Goal: Task Accomplishment & Management: Complete application form

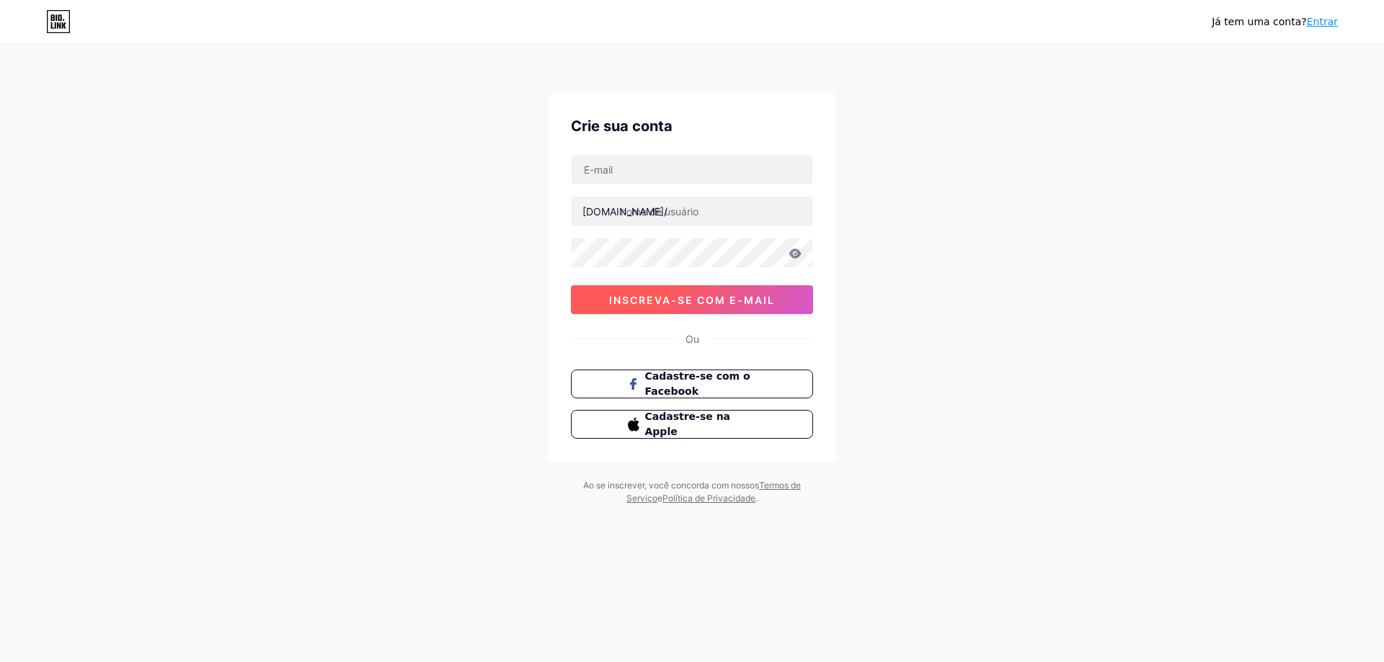
click at [710, 306] on font "inscreva-se com e-mail" at bounding box center [692, 300] width 166 height 12
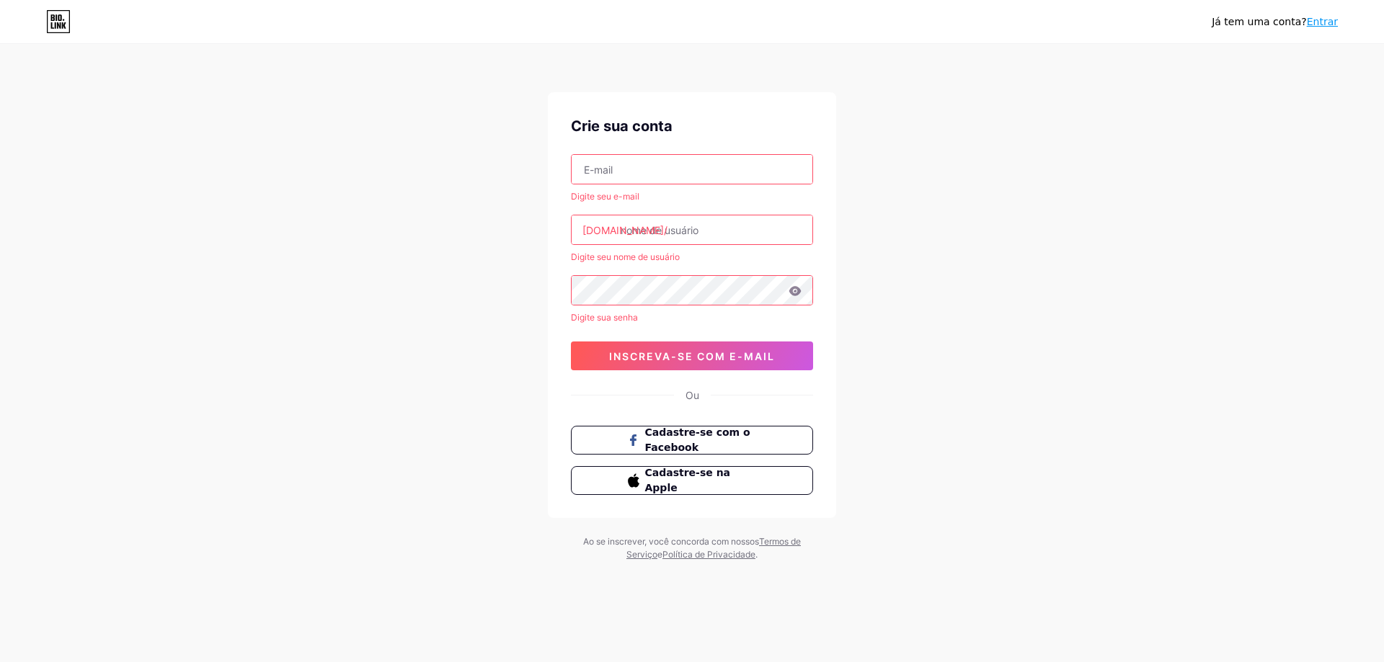
click at [700, 166] on input "text" at bounding box center [691, 169] width 241 height 29
type input "[EMAIL_ADDRESS][DOMAIN_NAME]"
click at [713, 240] on input "text" at bounding box center [691, 229] width 241 height 29
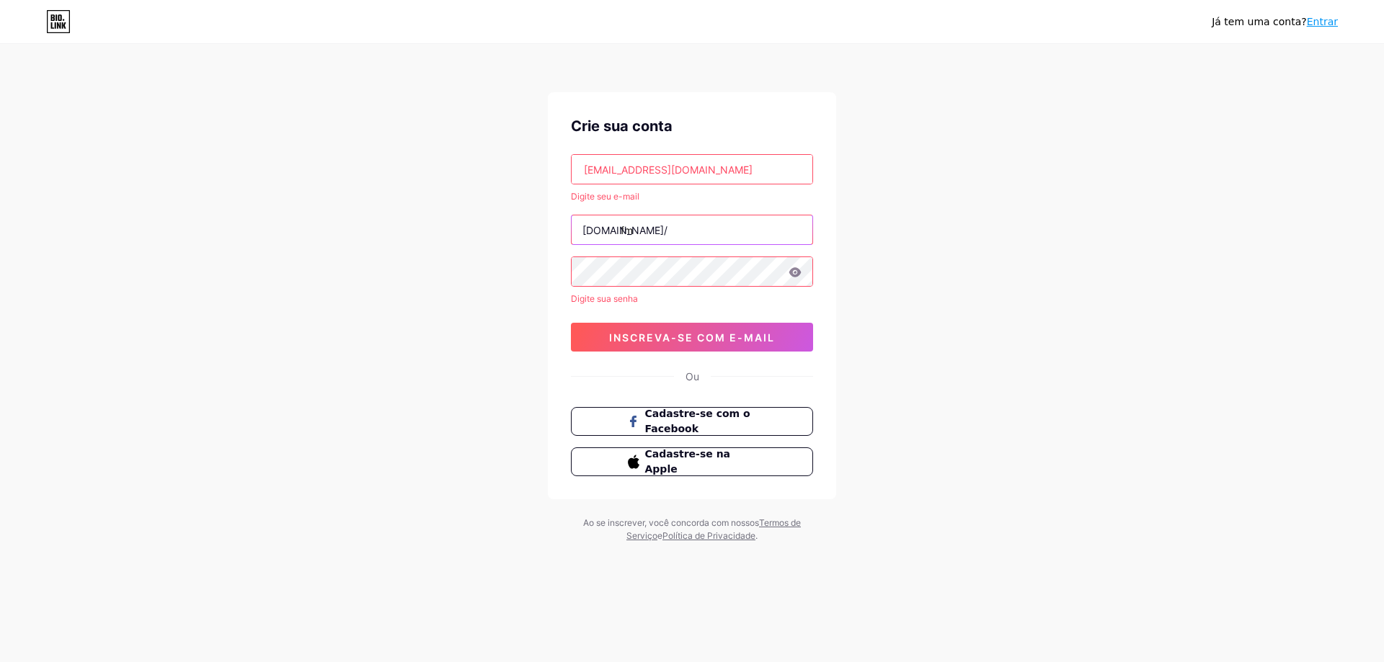
type input "fm"
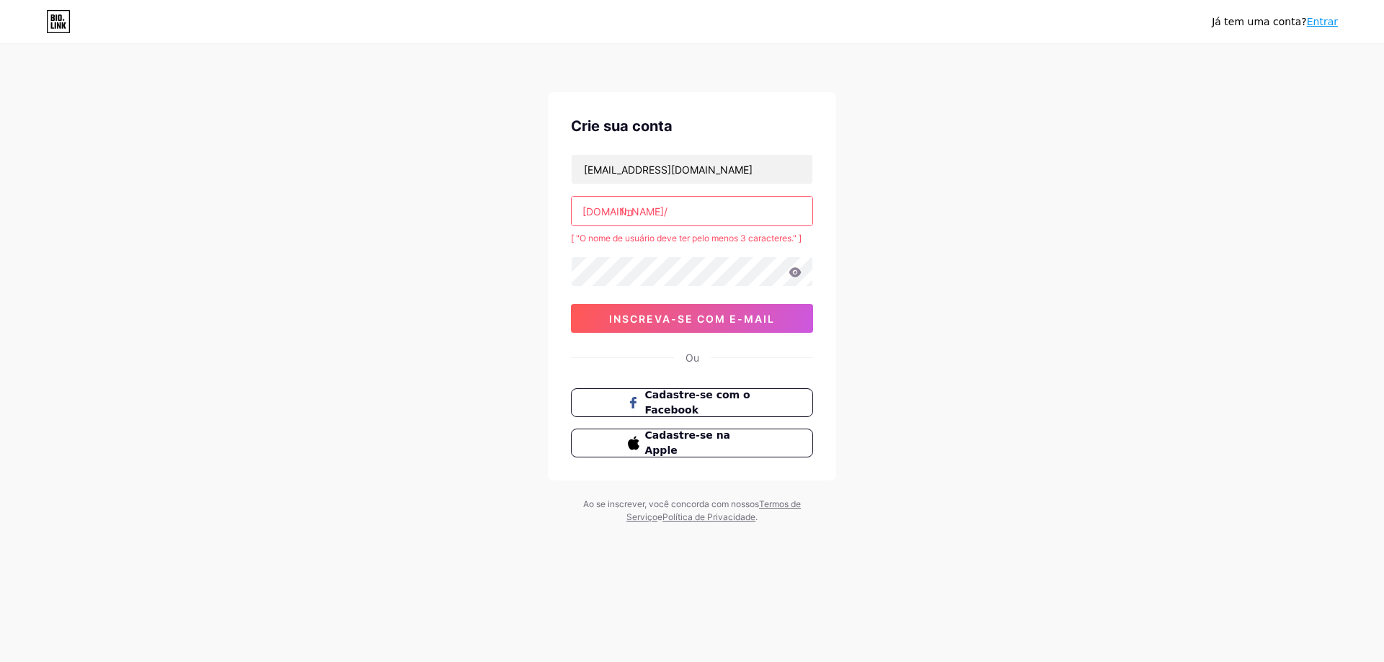
click at [675, 216] on input "fm" at bounding box center [691, 211] width 241 height 29
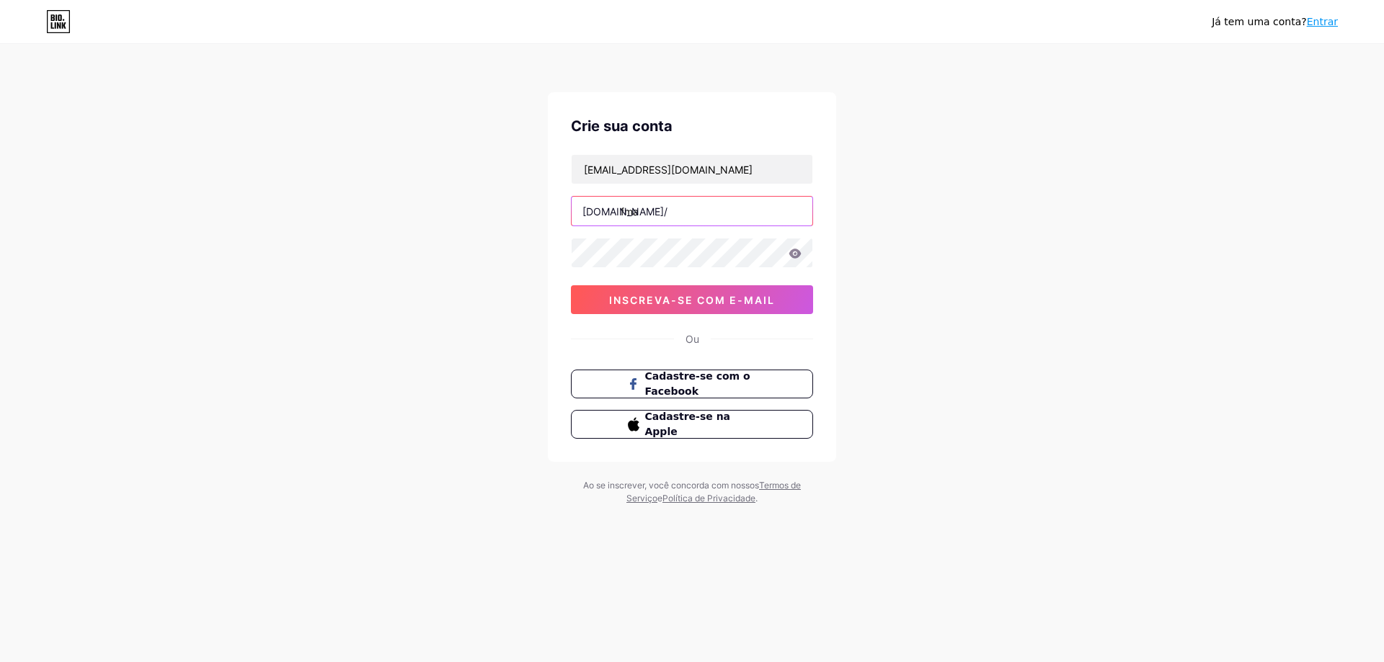
type input "fma"
click at [700, 270] on div "[EMAIL_ADDRESS][DOMAIN_NAME] [DOMAIN_NAME]/ fma 0cAFcWeA6Wr3GK3Vuzz48mM00ixqpp4…" at bounding box center [692, 234] width 242 height 160
click at [686, 303] on font "inscreva-se com e-mail" at bounding box center [692, 300] width 166 height 12
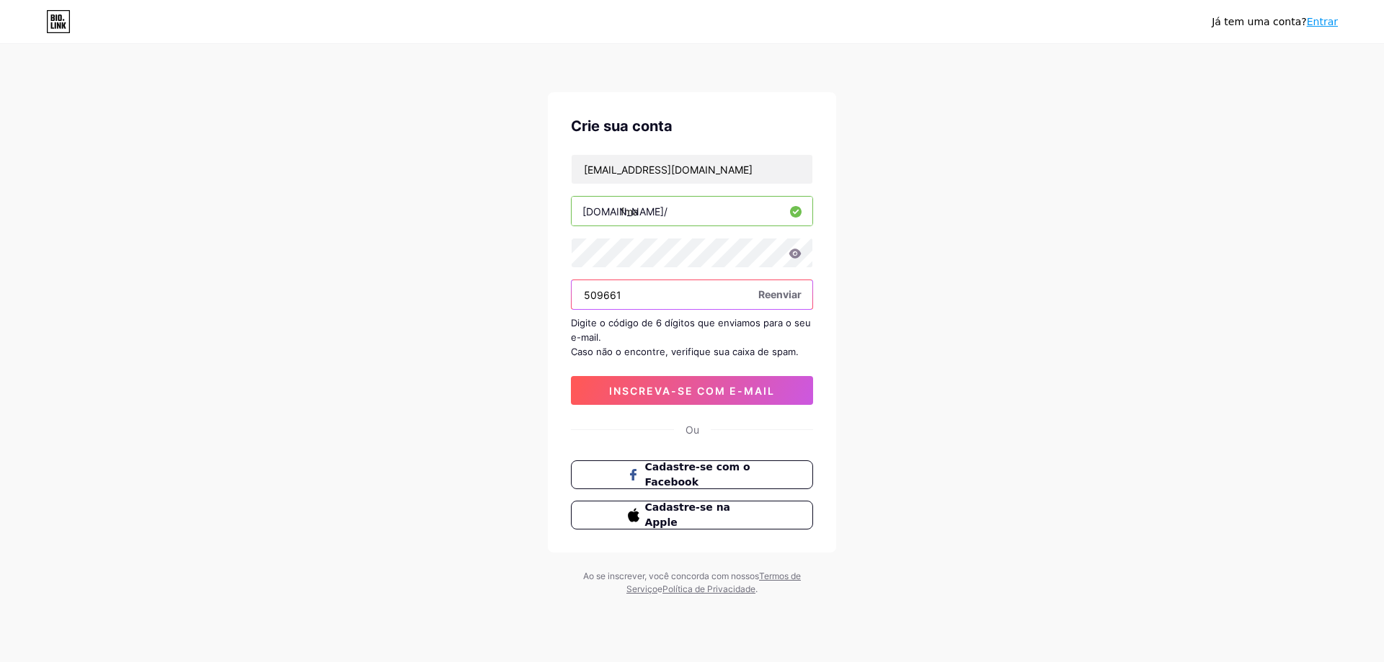
type input "509661"
click at [771, 394] on font "inscreva-se com e-mail" at bounding box center [692, 391] width 166 height 12
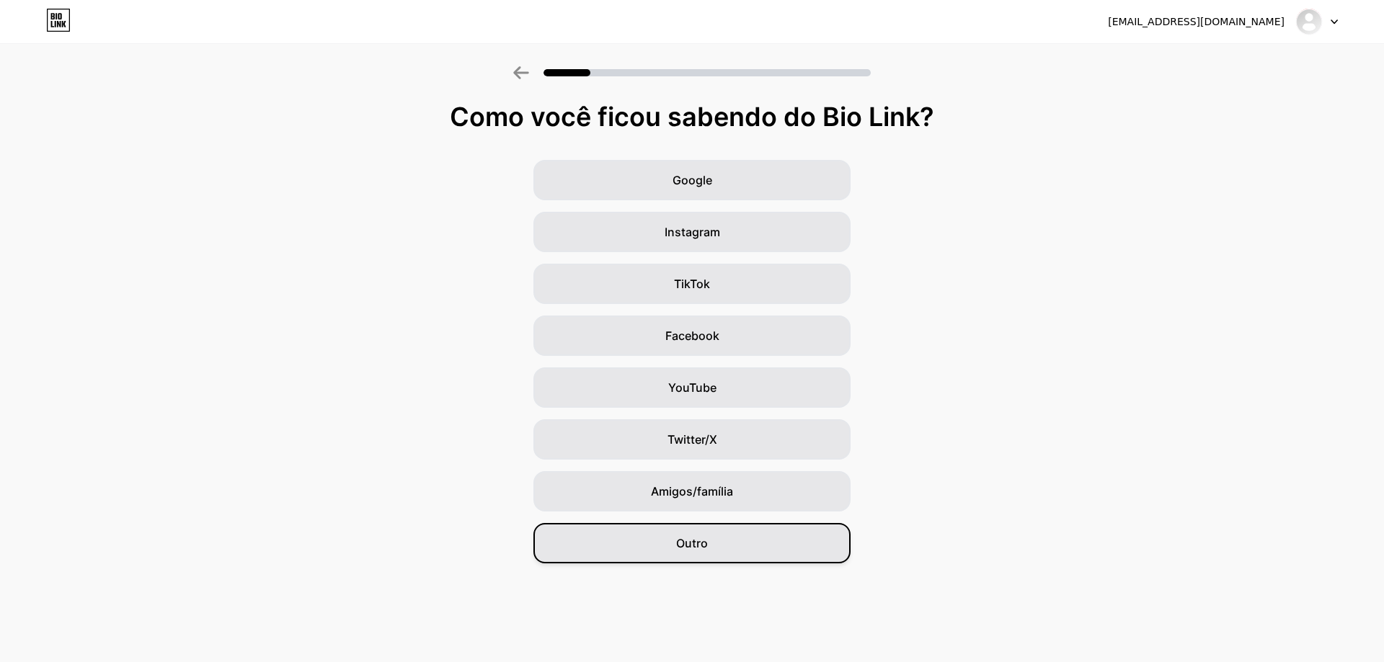
click at [754, 530] on div "Outro" at bounding box center [691, 543] width 317 height 40
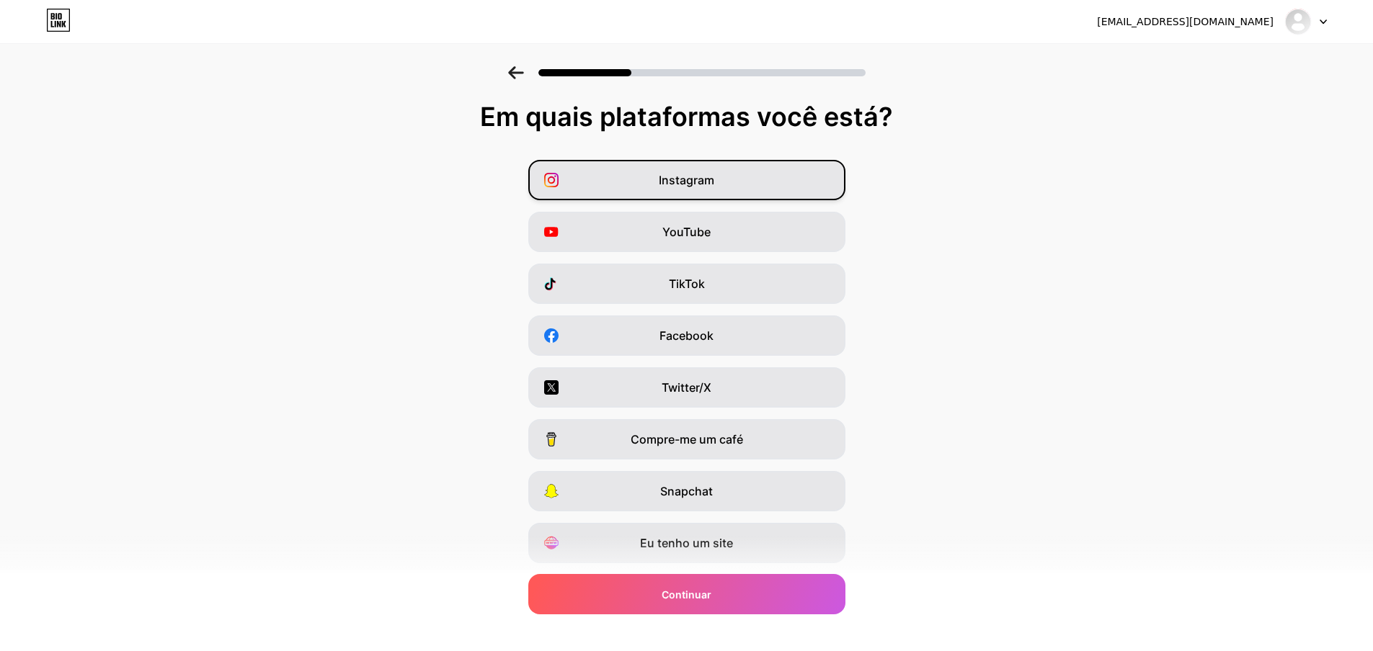
click at [778, 181] on div "Instagram" at bounding box center [686, 180] width 317 height 40
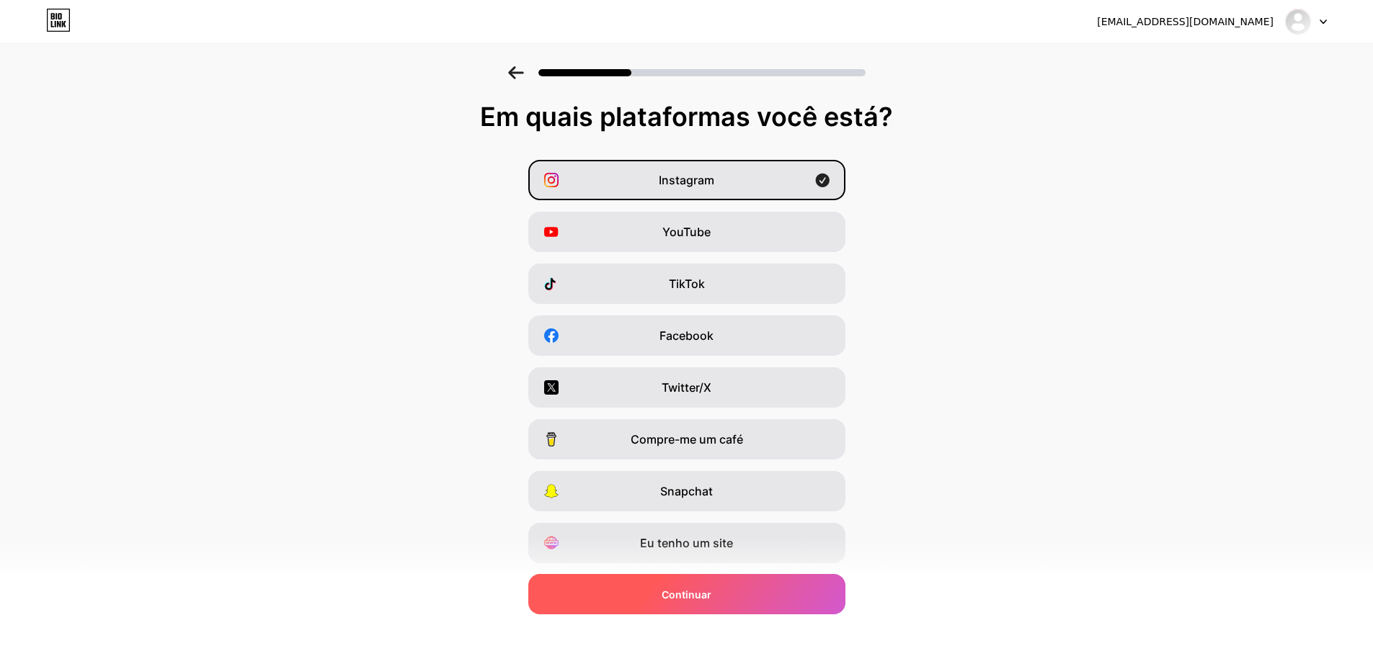
click at [746, 592] on div "Continuar" at bounding box center [686, 594] width 317 height 40
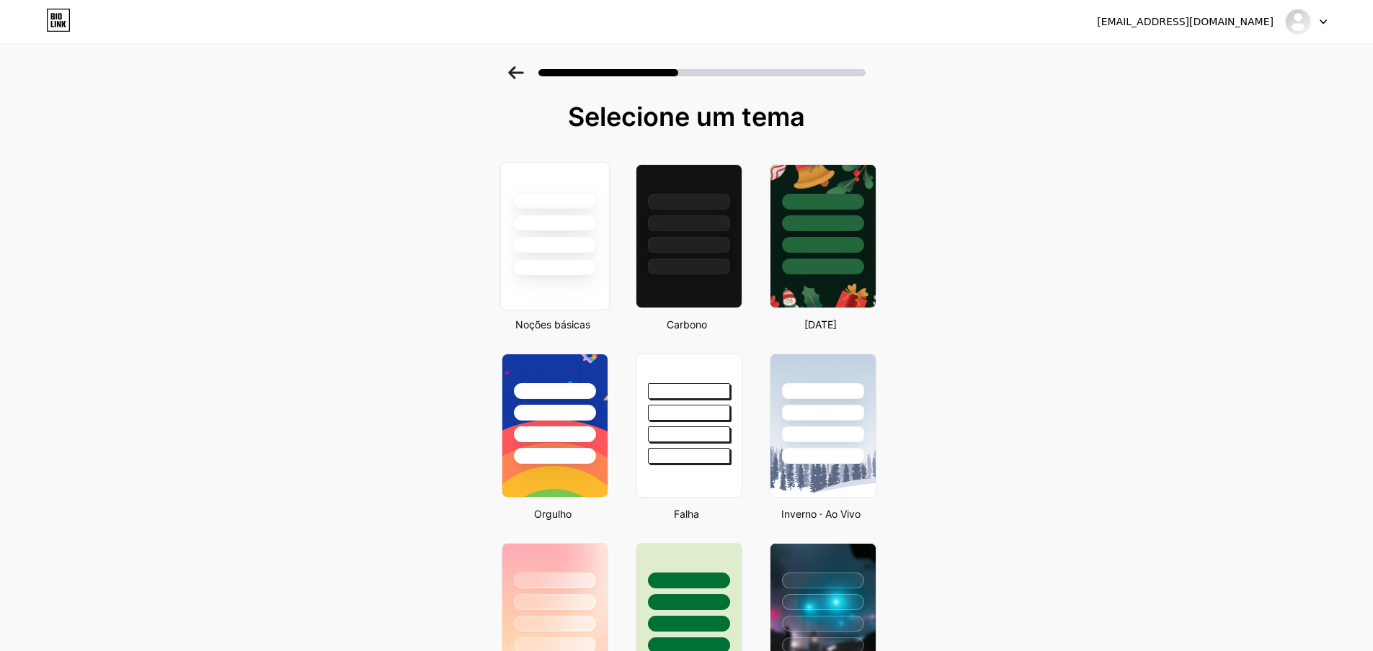
click at [564, 254] on div at bounding box center [554, 219] width 108 height 113
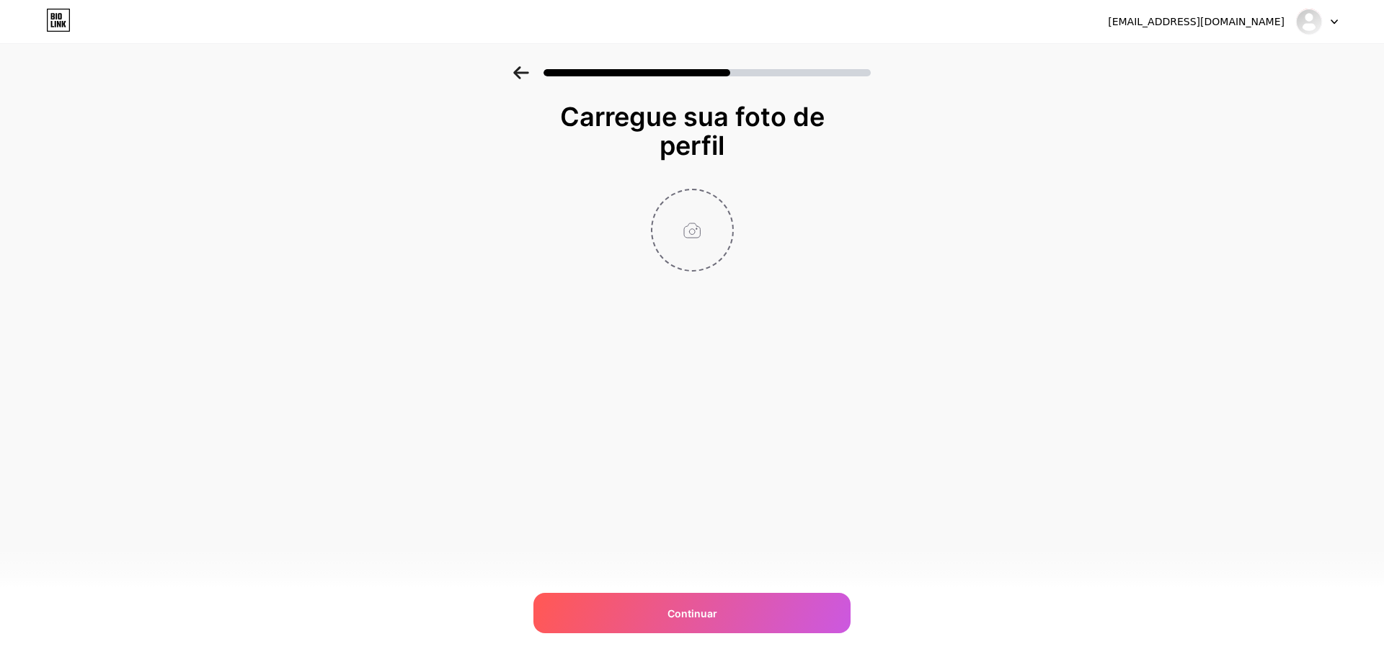
click at [695, 217] on input "file" at bounding box center [692, 230] width 80 height 80
type input "C:\fakepath\AMBIENTE.png"
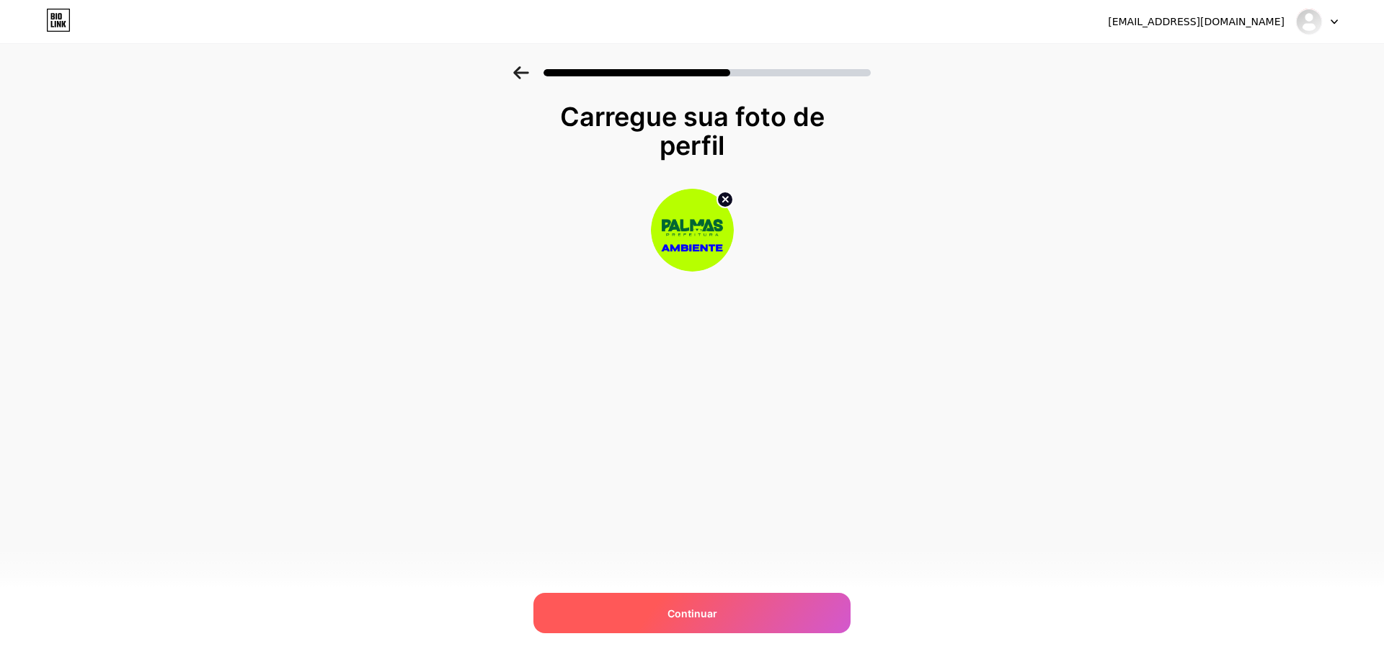
click at [654, 614] on div "Continuar" at bounding box center [691, 613] width 317 height 40
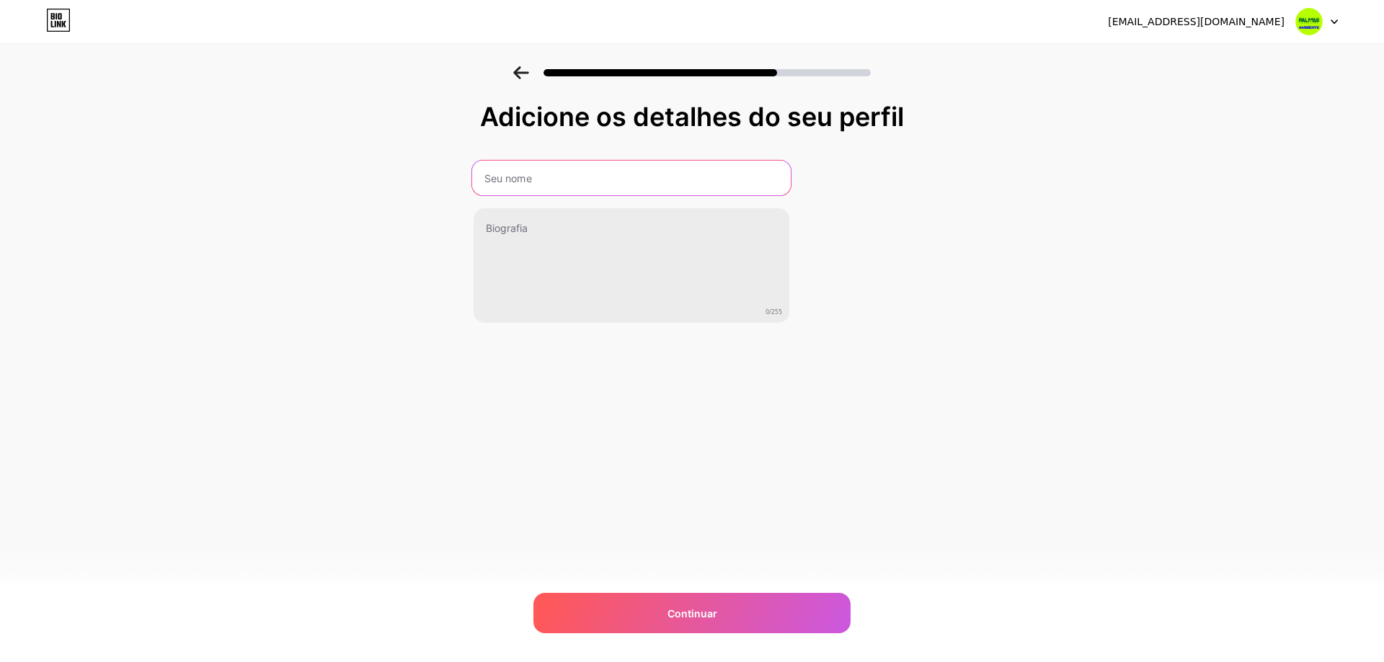
click at [485, 165] on input "text" at bounding box center [631, 178] width 319 height 35
type input "Fundação Municipal de Meio Ambiente"
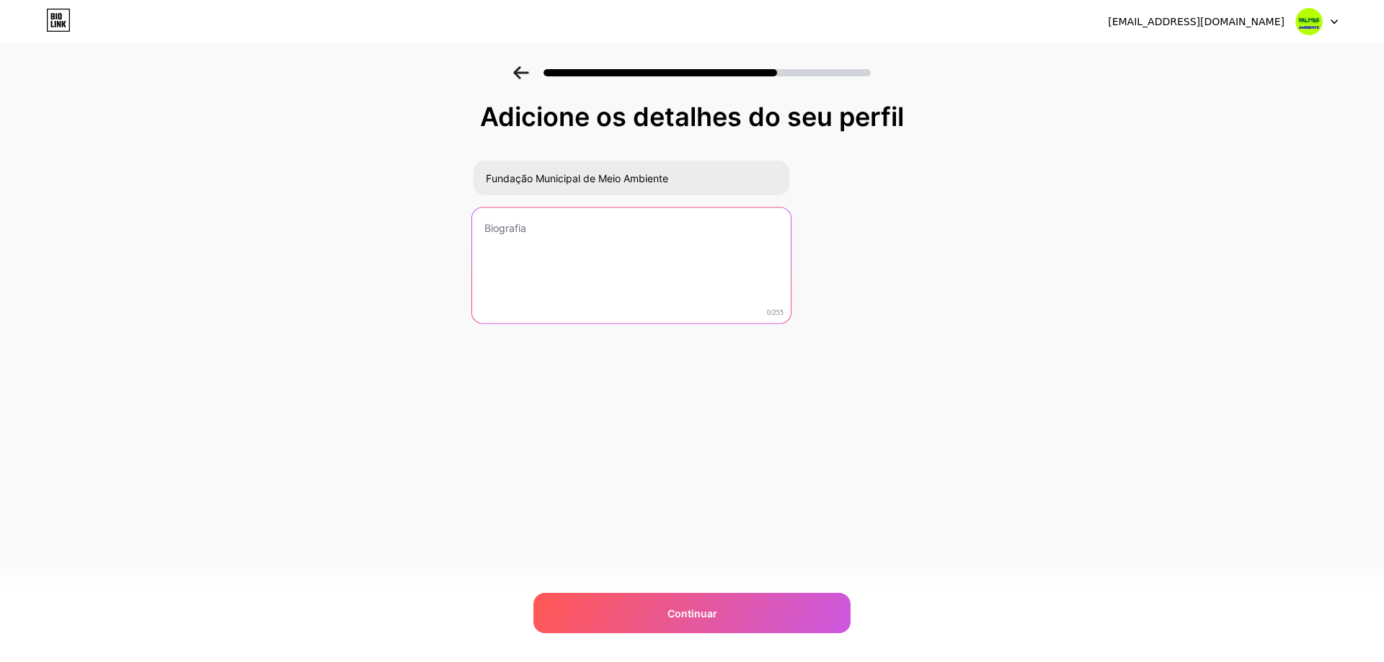
click at [681, 272] on textarea at bounding box center [631, 266] width 319 height 117
paste textarea "Água Viva, Educação Ambiental, Licenciamento, Monitoramento e Fiscalização Ambi…"
type textarea "Água Viva, Educação Ambiental, Licenciamento, Monitoramento e Fiscalização Ambi…"
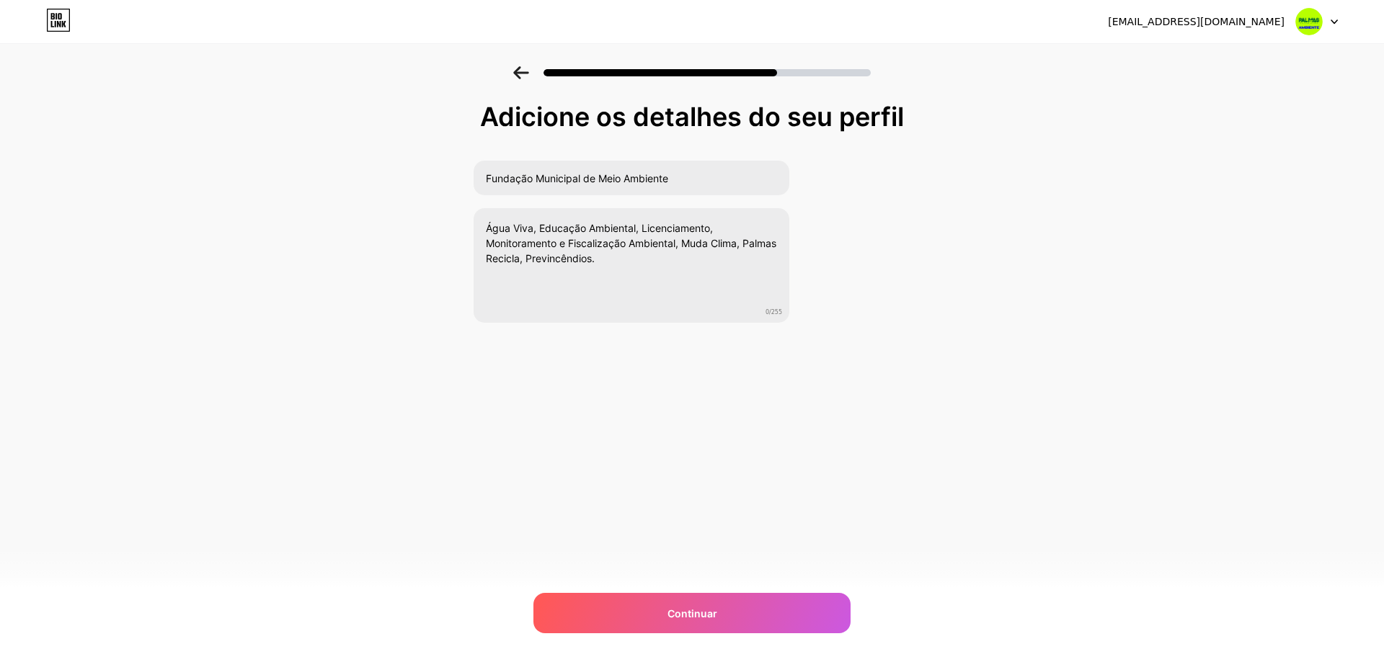
click at [711, 582] on div "[EMAIL_ADDRESS][DOMAIN_NAME] Sair Link copiado Adicione os detalhes do seu perf…" at bounding box center [692, 331] width 1384 height 662
click at [725, 605] on div "Continuar" at bounding box center [691, 613] width 317 height 40
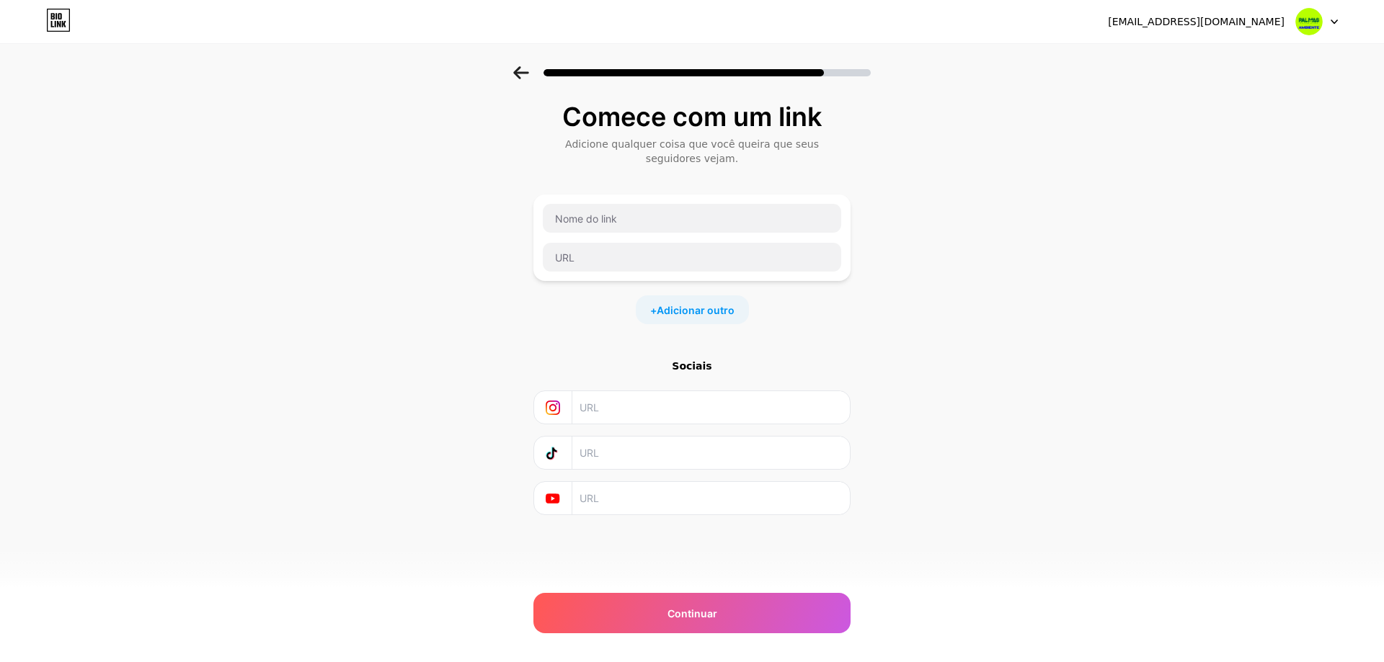
click at [641, 406] on input "text" at bounding box center [710, 407] width 262 height 32
paste input "[URL][DOMAIN_NAME]"
type input "[URL][DOMAIN_NAME]"
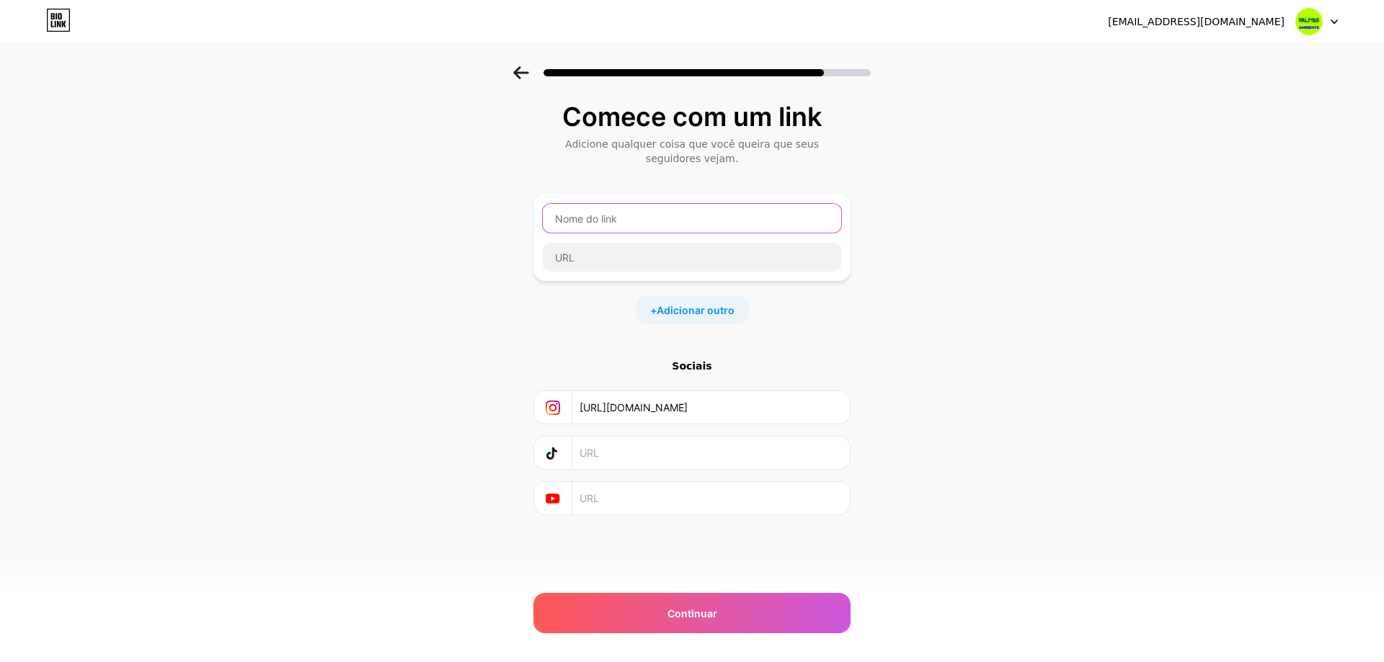
click at [633, 218] on input "text" at bounding box center [692, 218] width 298 height 29
type input "E"
type input "Acesso a informações"
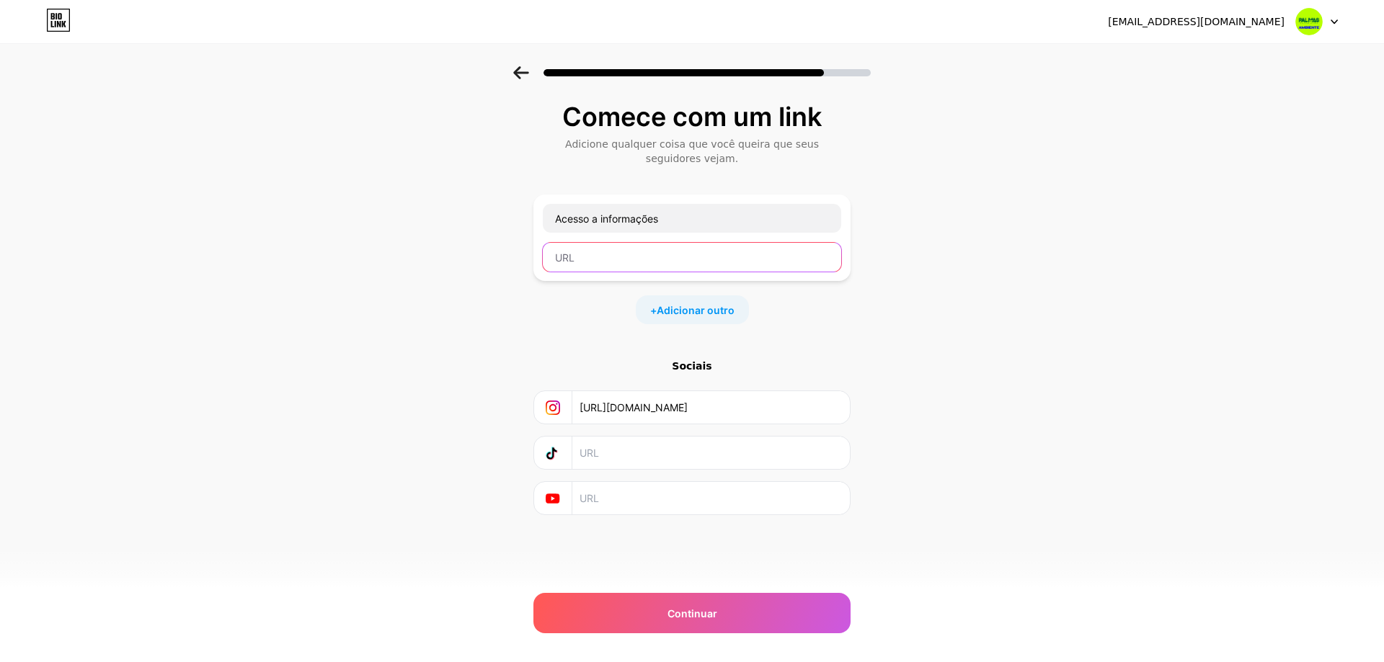
click at [756, 251] on input "text" at bounding box center [692, 257] width 298 height 29
paste input "[URL][DOMAIN_NAME]"
type input "[URL][DOMAIN_NAME]"
click at [727, 299] on div "+ Adicionar outro" at bounding box center [692, 309] width 113 height 29
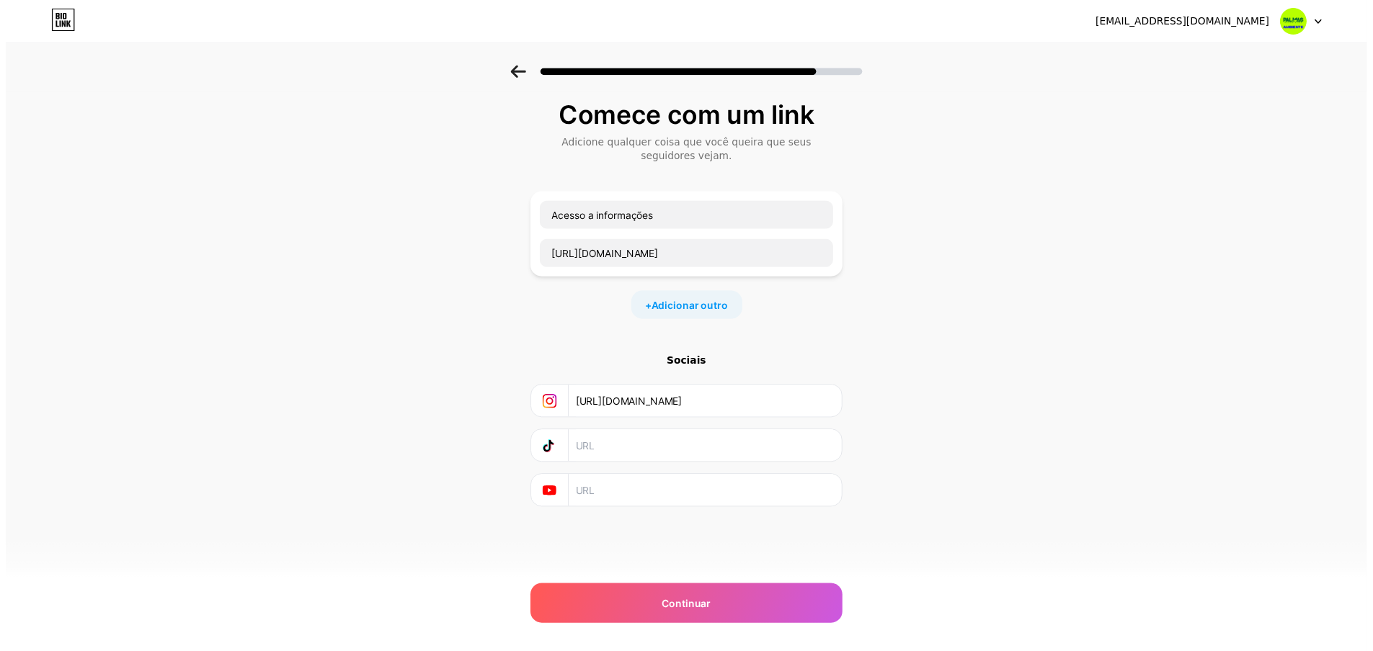
scroll to position [0, 0]
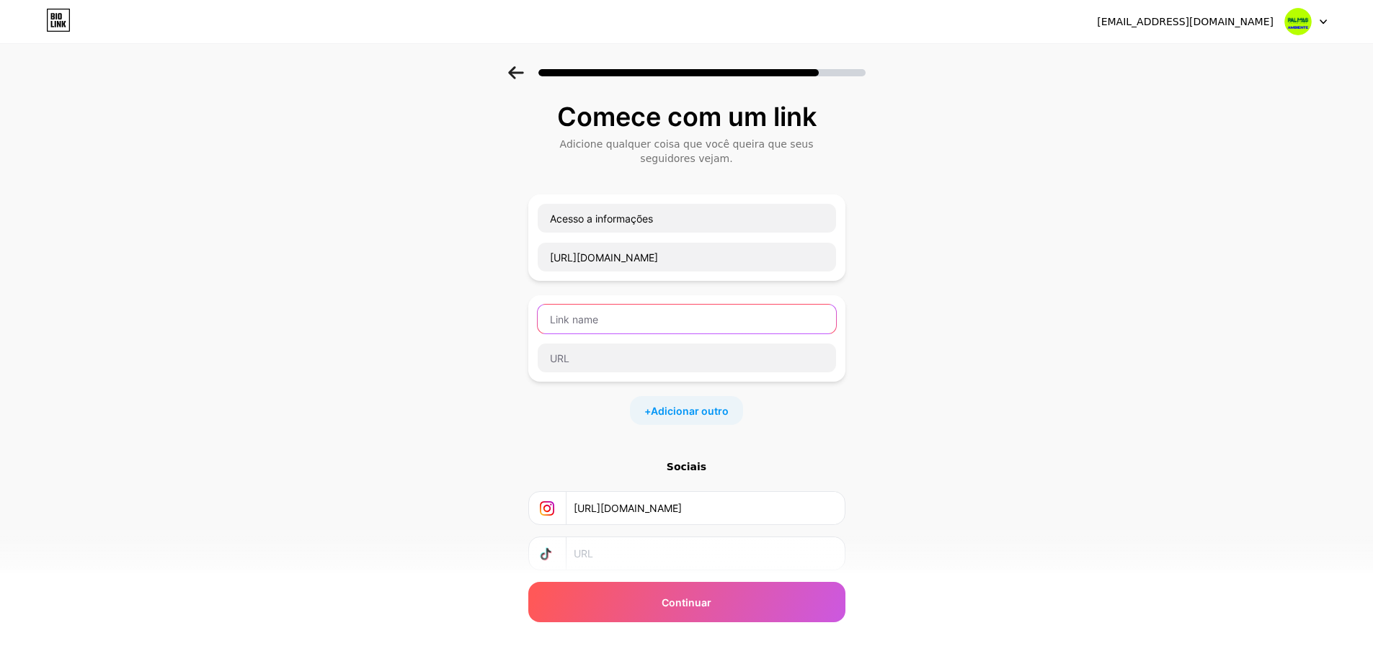
click at [711, 326] on input "text" at bounding box center [687, 319] width 298 height 29
type input "Ecopontos"
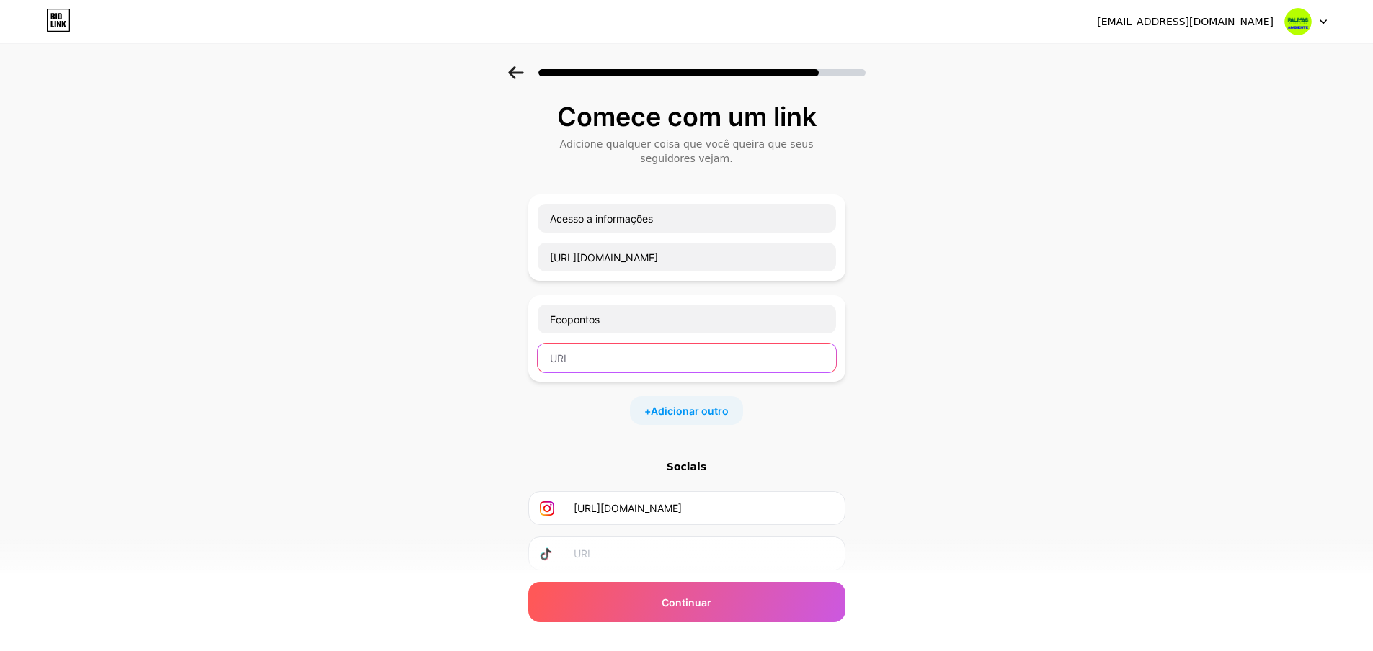
click at [674, 368] on input "text" at bounding box center [687, 358] width 298 height 29
paste input "[URL][DOMAIN_NAME]"
type input "[URL][DOMAIN_NAME]"
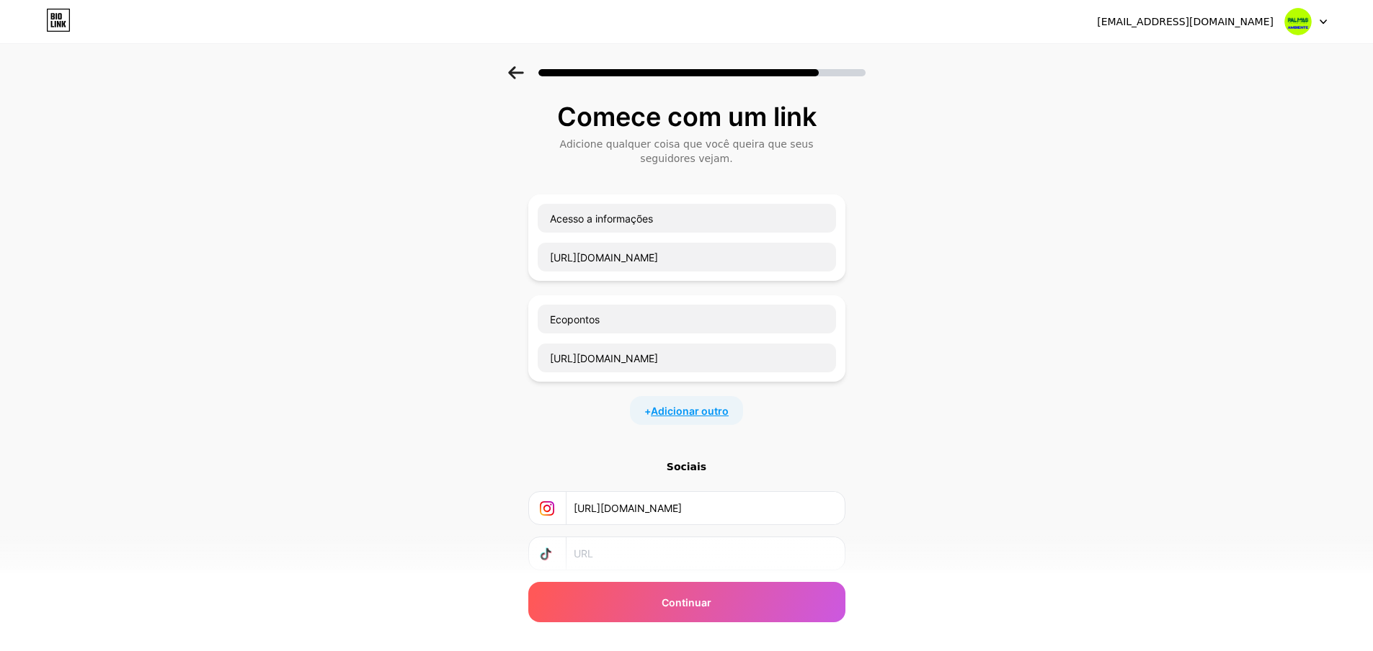
click at [674, 409] on font "Adicionar outro" at bounding box center [690, 411] width 78 height 12
click at [693, 417] on input "text" at bounding box center [687, 420] width 298 height 29
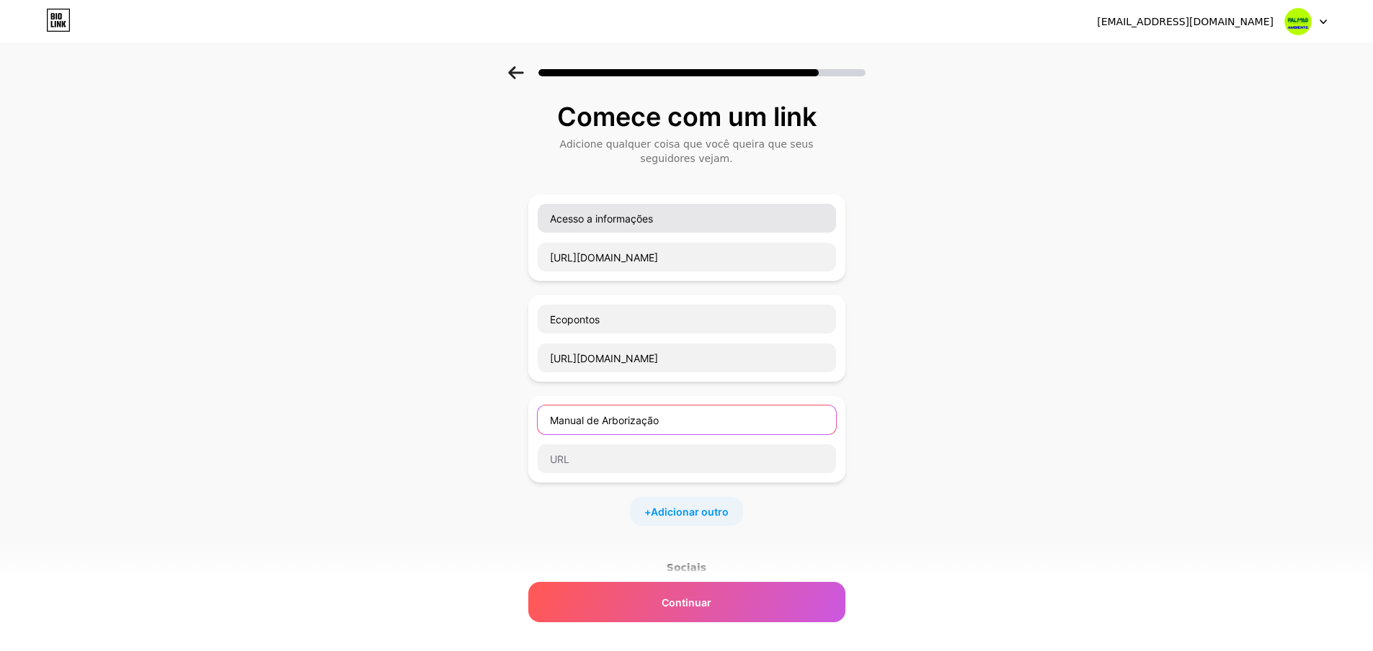
type input "Manual de Arborização"
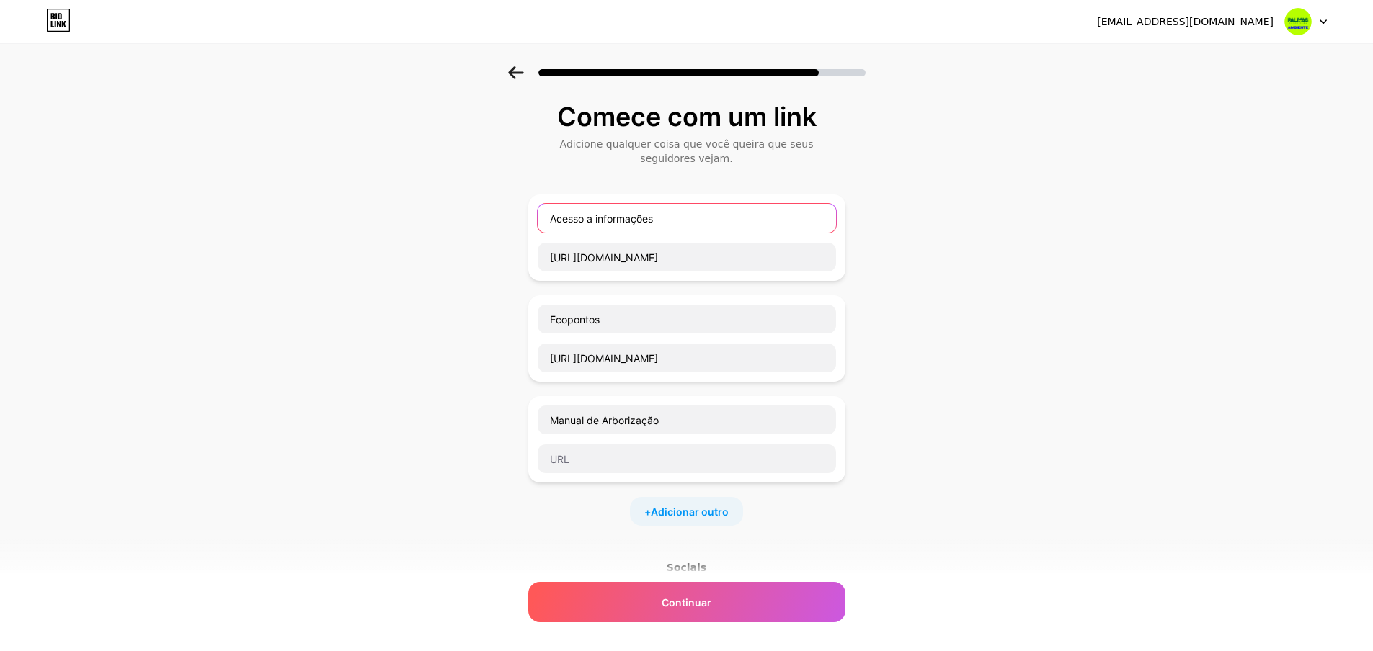
click at [605, 217] on input "Acesso a informações" at bounding box center [687, 218] width 298 height 29
click at [599, 218] on input "Acesso a Informações" at bounding box center [687, 218] width 298 height 29
type input "Acesso a Informações"
click at [613, 461] on input "text" at bounding box center [687, 459] width 298 height 29
paste input "[URL][DOMAIN_NAME]"
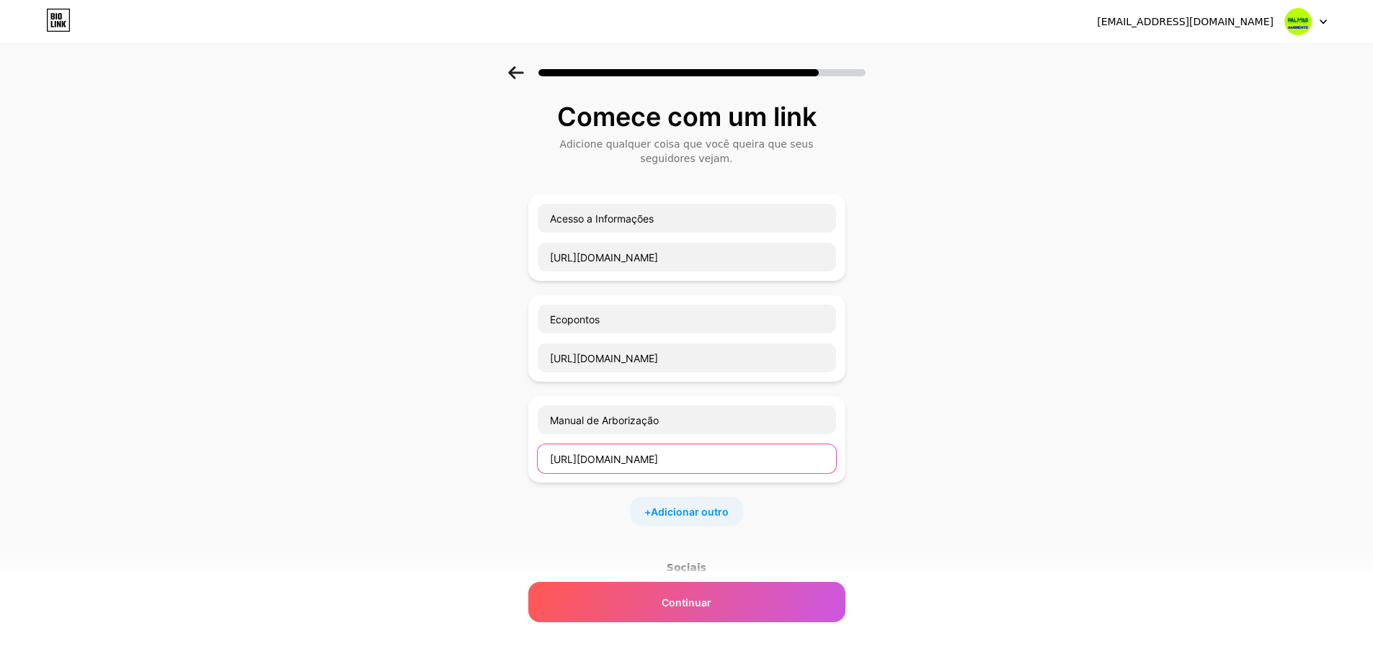
scroll to position [0, 201]
type input "[URL][DOMAIN_NAME]"
click at [694, 509] on font "Adicionar outro" at bounding box center [690, 512] width 78 height 12
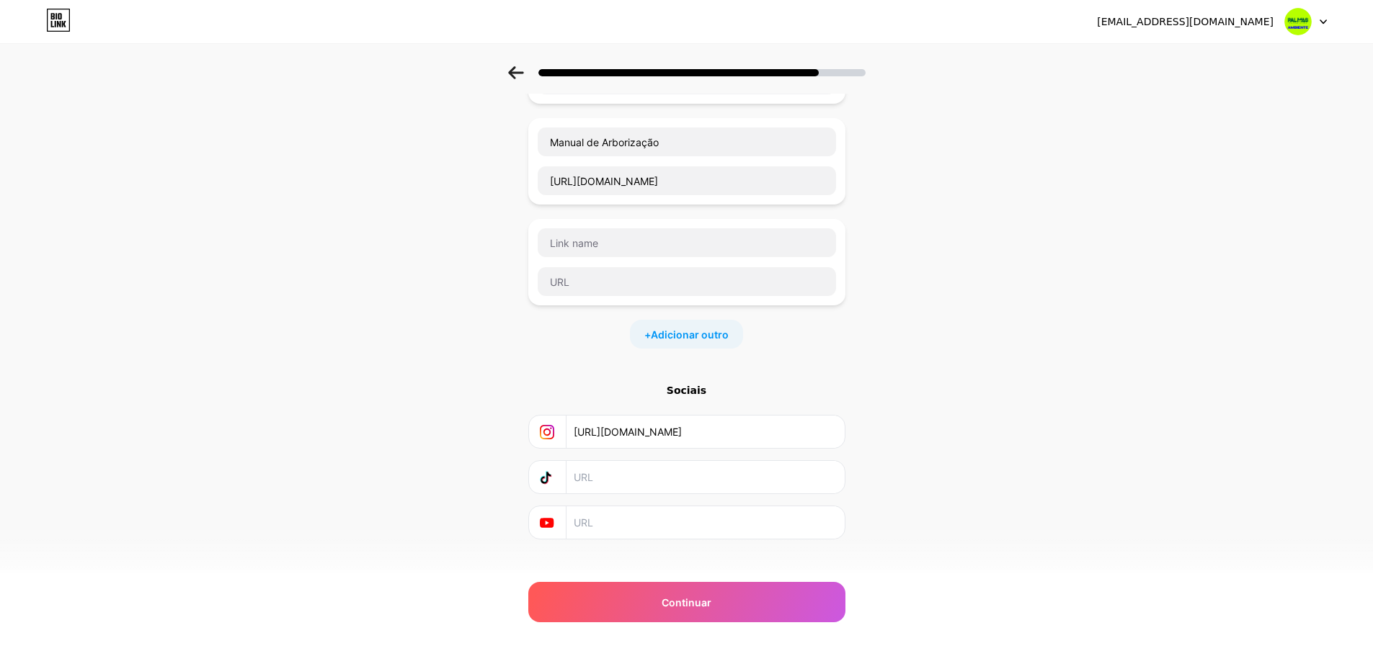
scroll to position [288, 0]
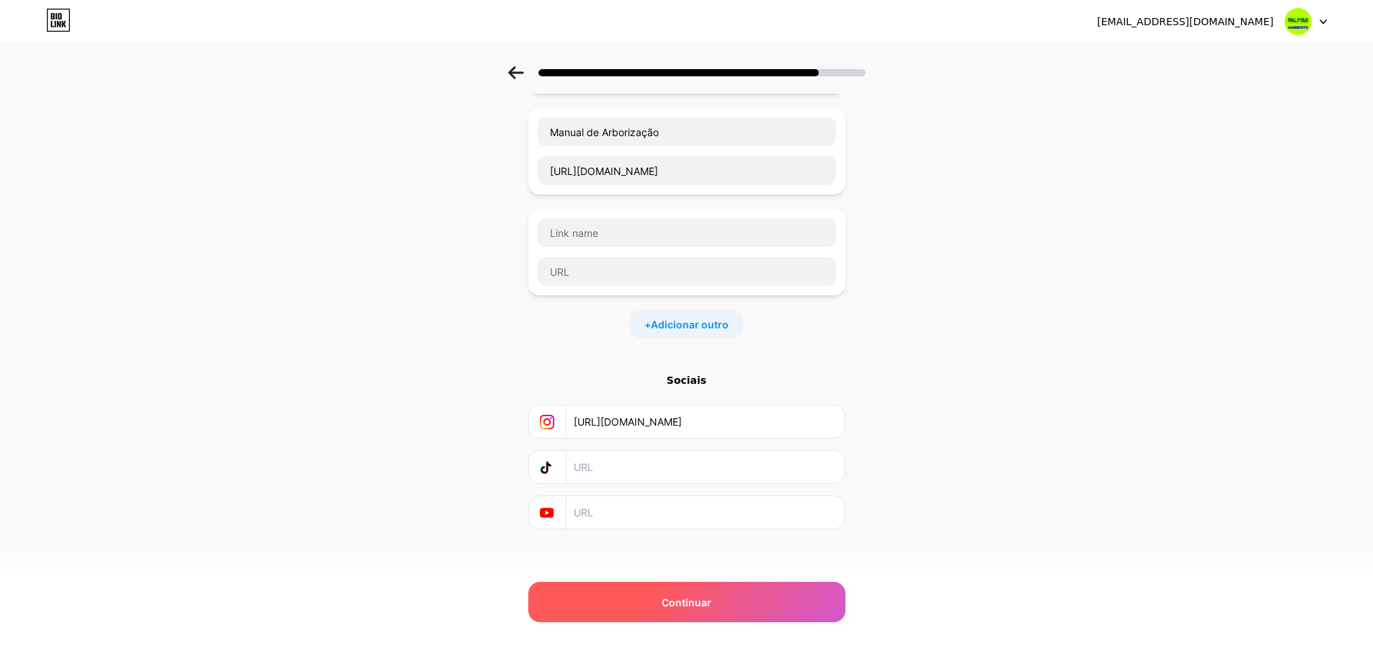
click at [667, 608] on font "Continuar" at bounding box center [687, 603] width 50 height 12
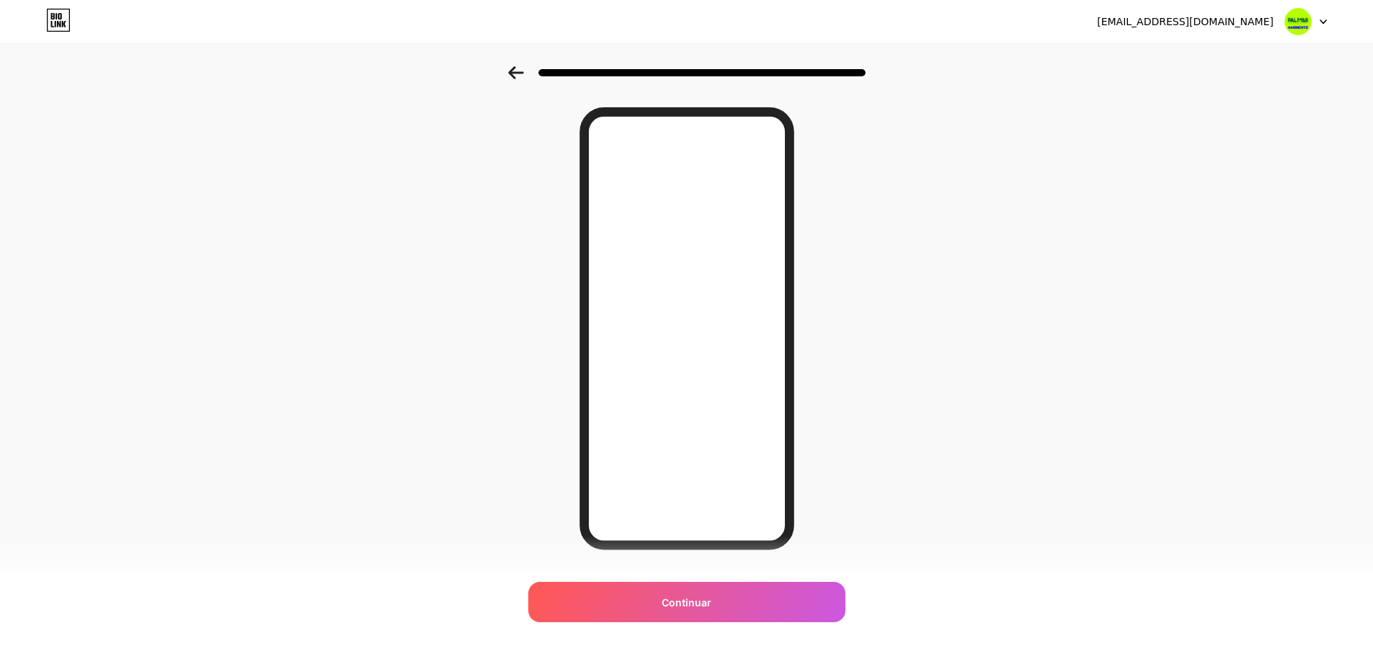
scroll to position [73, 0]
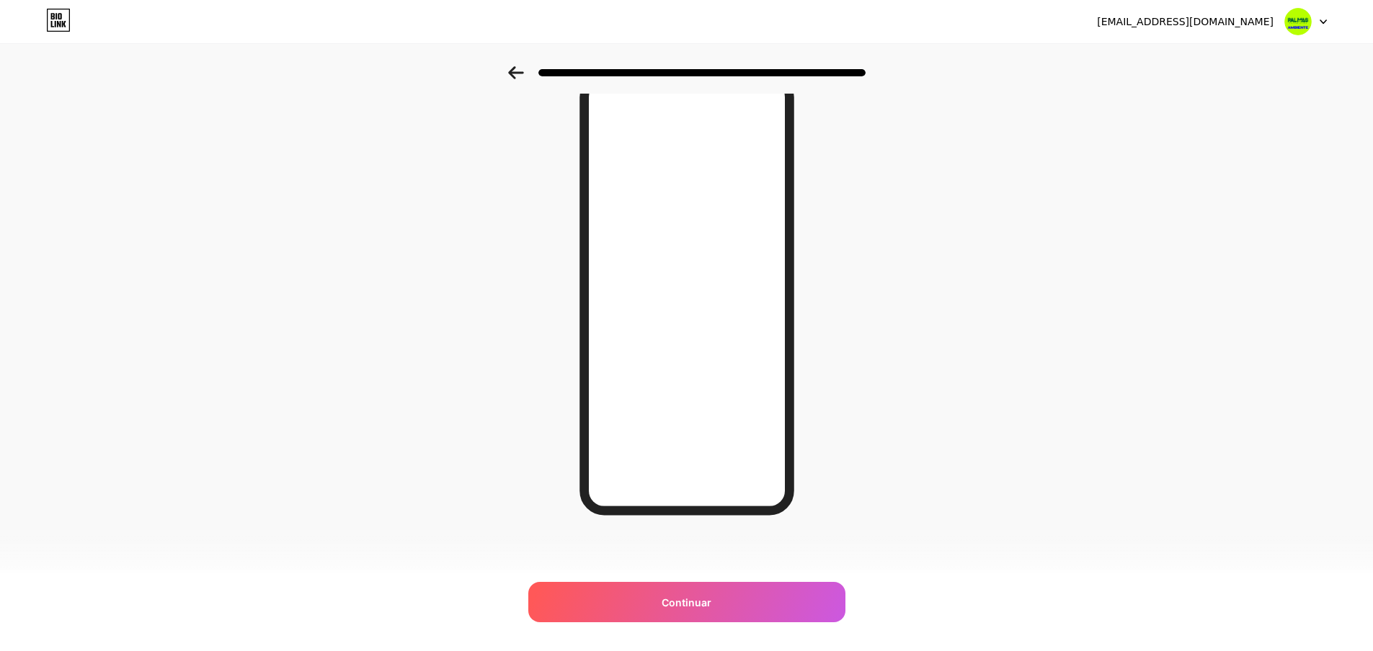
click at [520, 73] on icon at bounding box center [515, 72] width 15 height 13
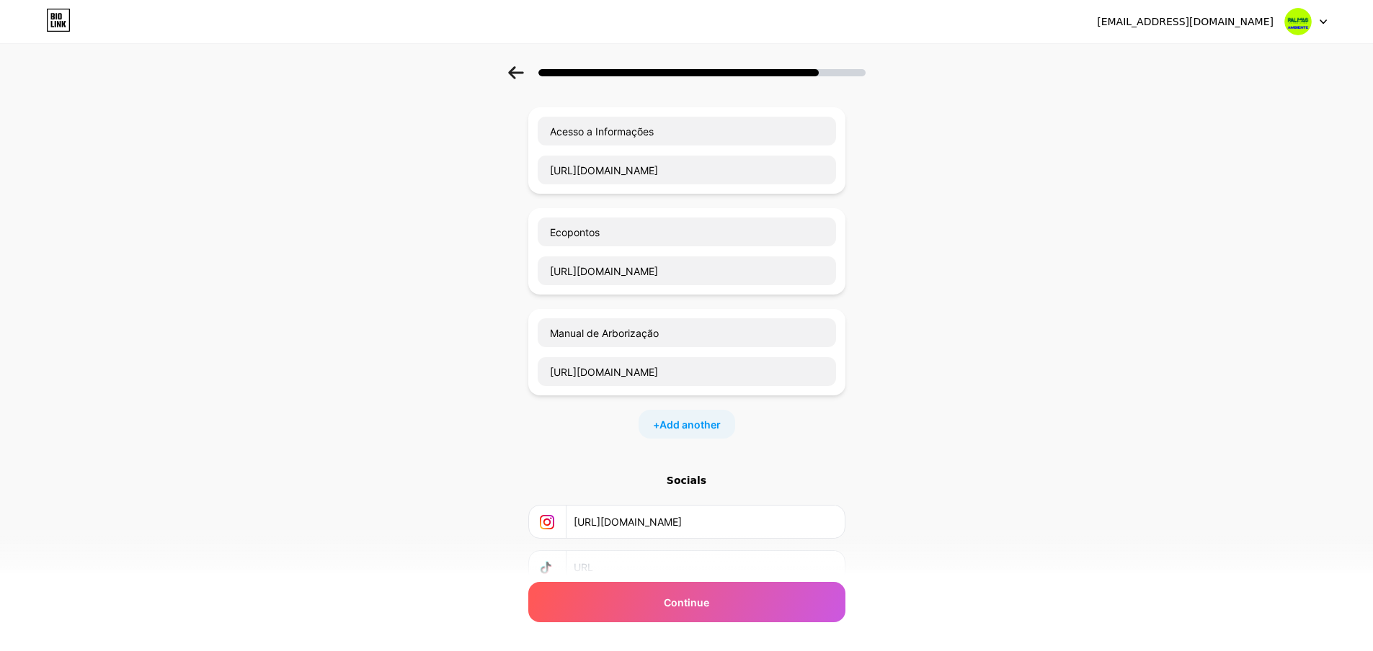
scroll to position [0, 0]
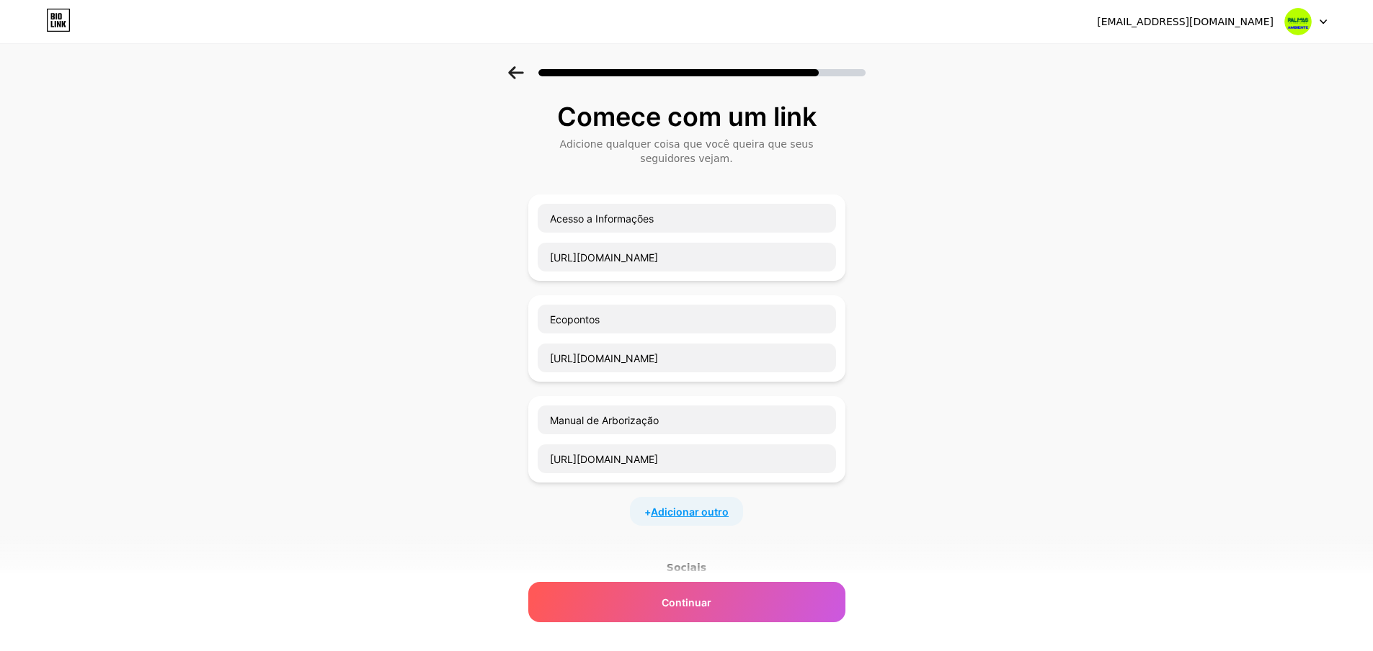
click at [711, 508] on font "Adicionar outro" at bounding box center [690, 512] width 78 height 12
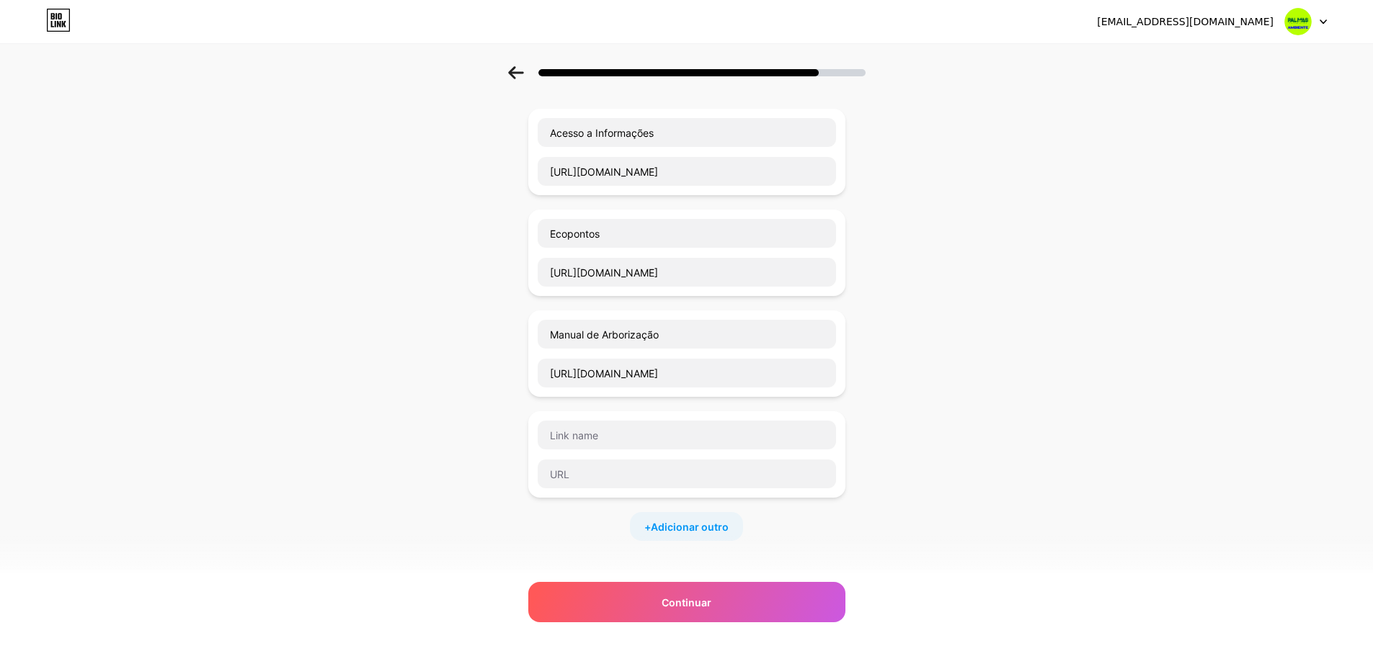
scroll to position [144, 0]
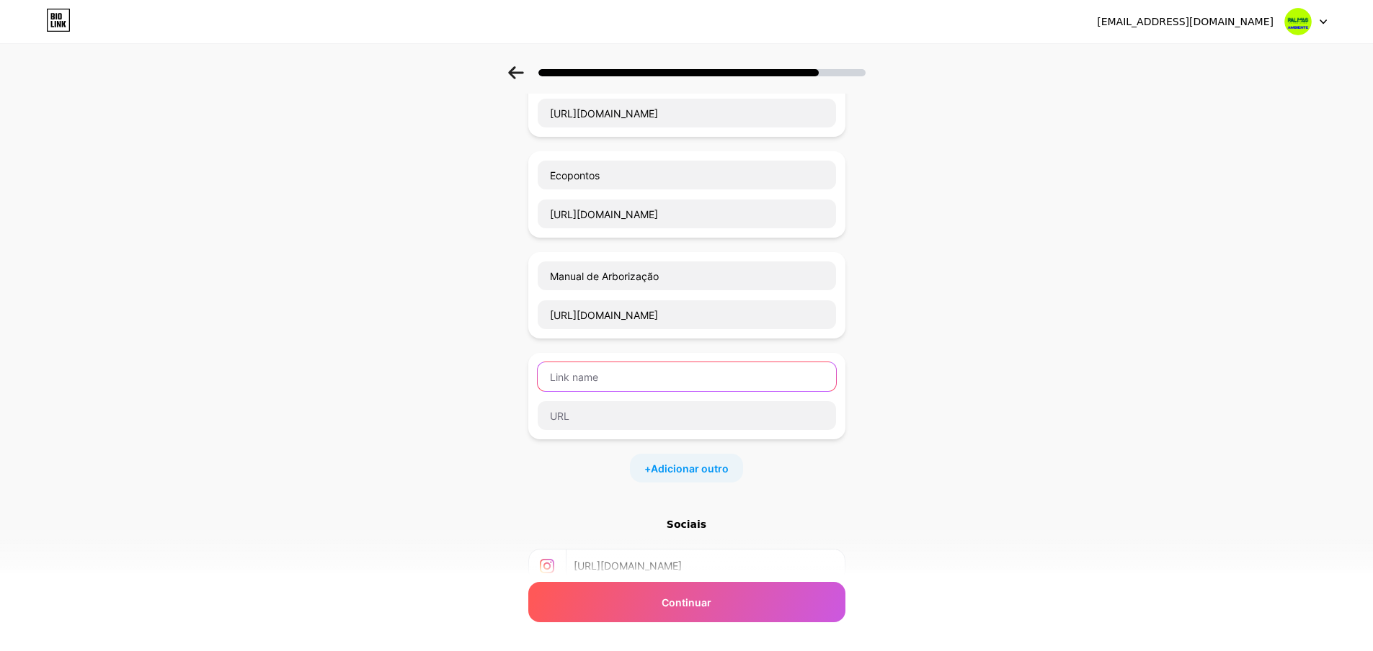
click at [675, 387] on input "text" at bounding box center [687, 376] width 298 height 29
type input "Associações de Catadores"
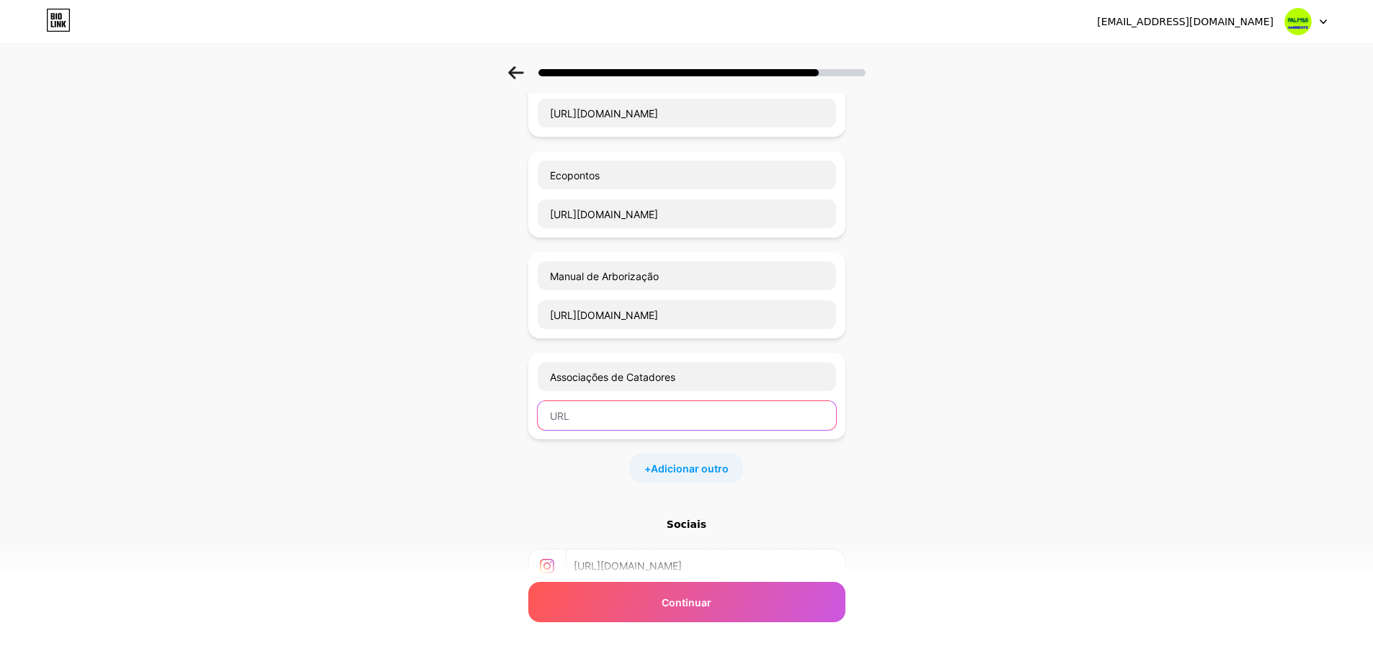
click at [654, 414] on input "text" at bounding box center [687, 415] width 298 height 29
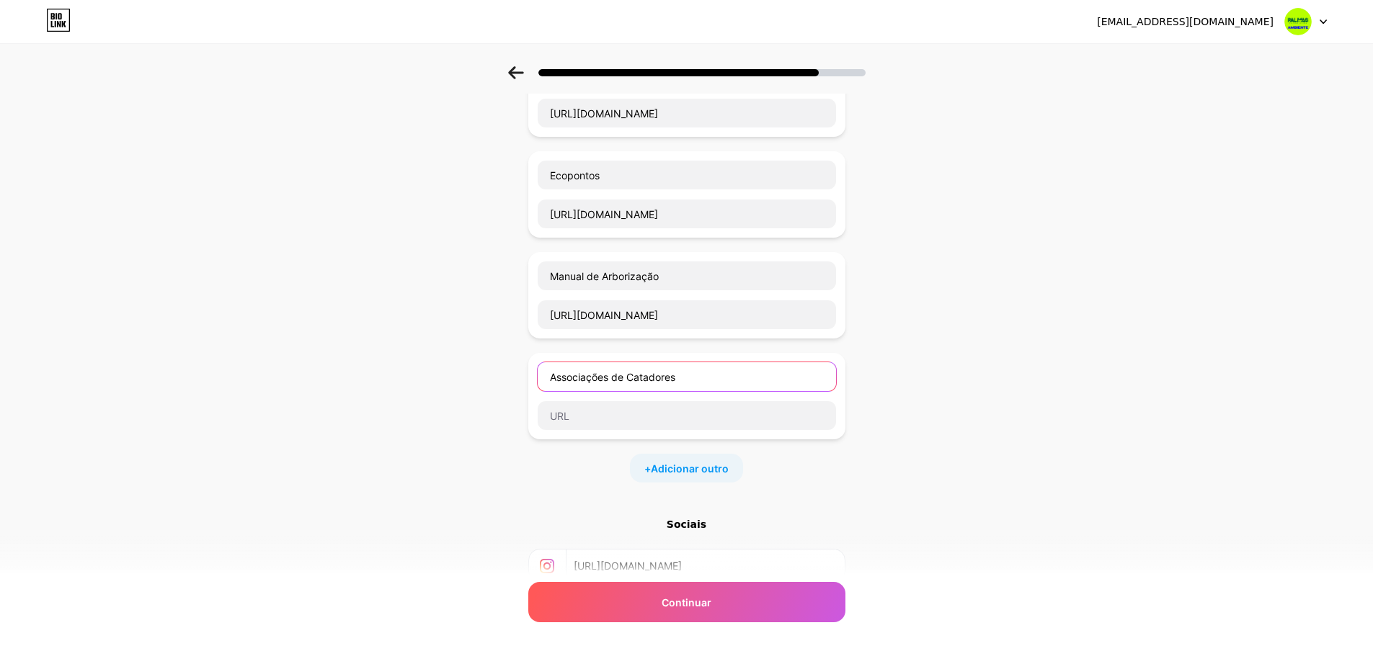
click at [636, 384] on input "Associações de Catadores" at bounding box center [687, 376] width 298 height 29
drag, startPoint x: 704, startPoint y: 381, endPoint x: 370, endPoint y: 362, distance: 335.0
click at [359, 353] on div "Comece com um link Adicione qualquer coisa que você queira que seus seguidores …" at bounding box center [686, 334] width 1373 height 824
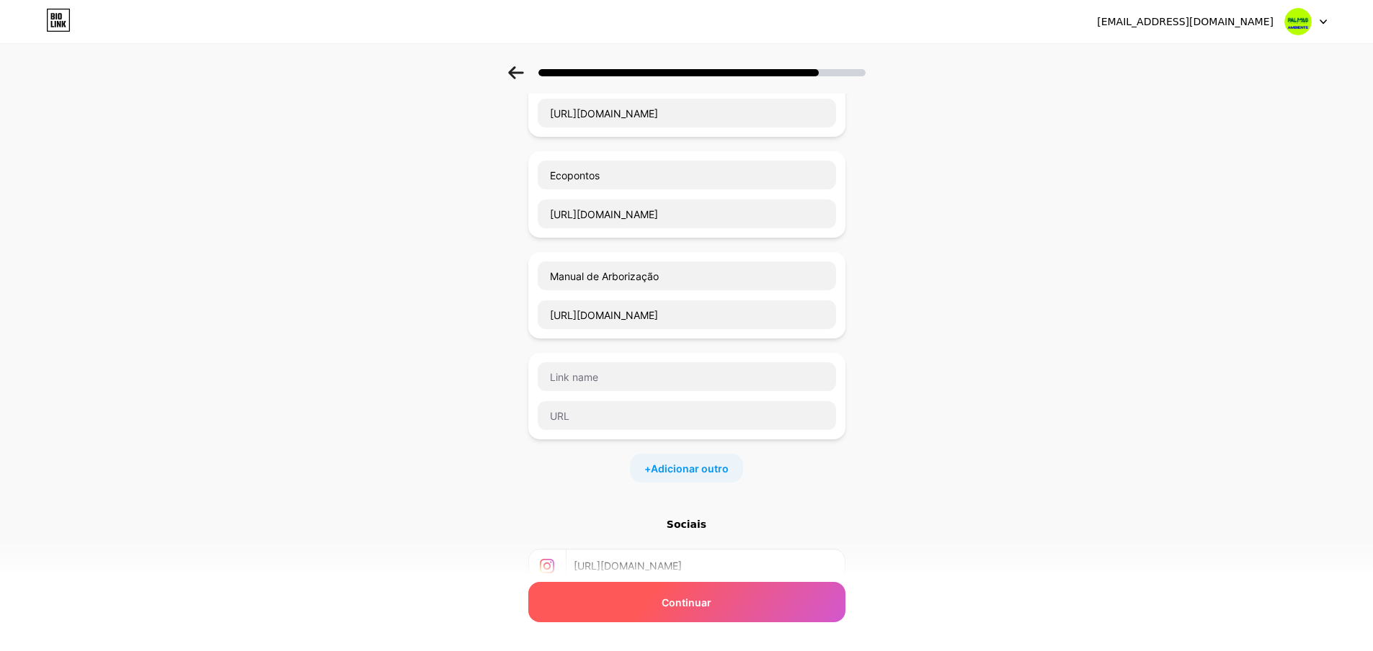
click at [688, 595] on span "Continuar" at bounding box center [687, 602] width 50 height 15
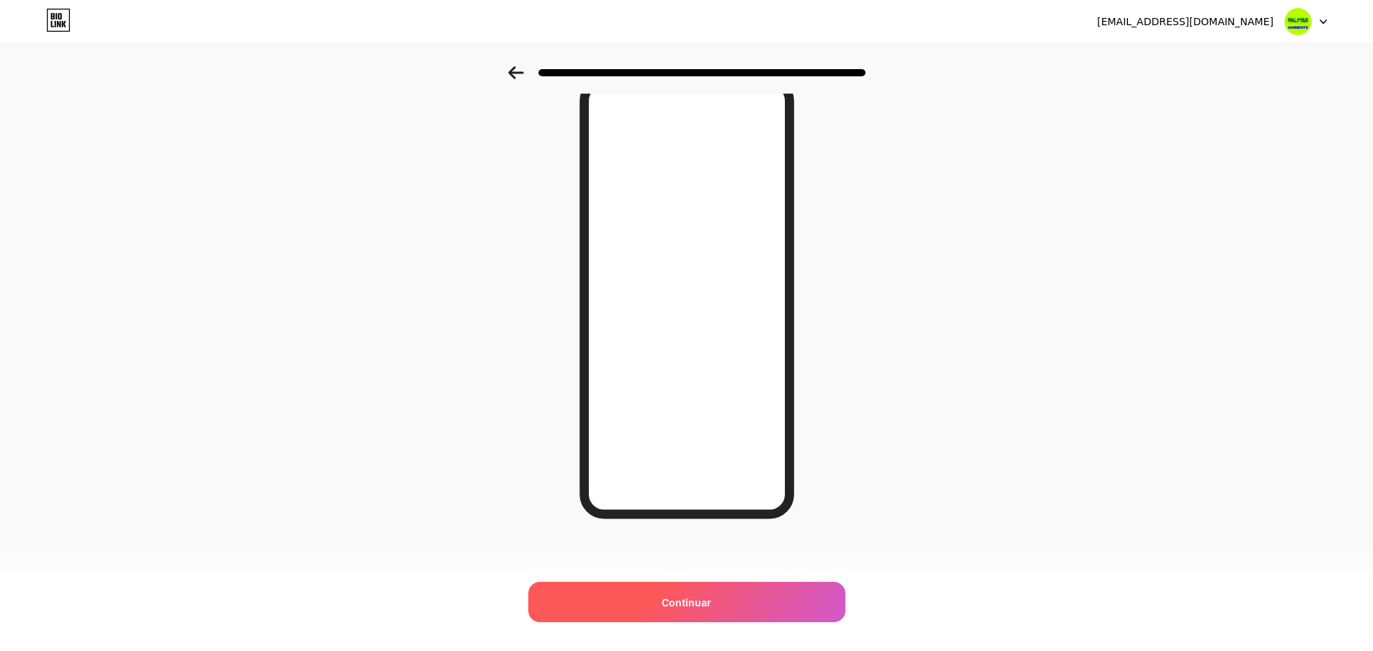
scroll to position [73, 0]
click at [707, 585] on div "Continuar" at bounding box center [686, 602] width 317 height 40
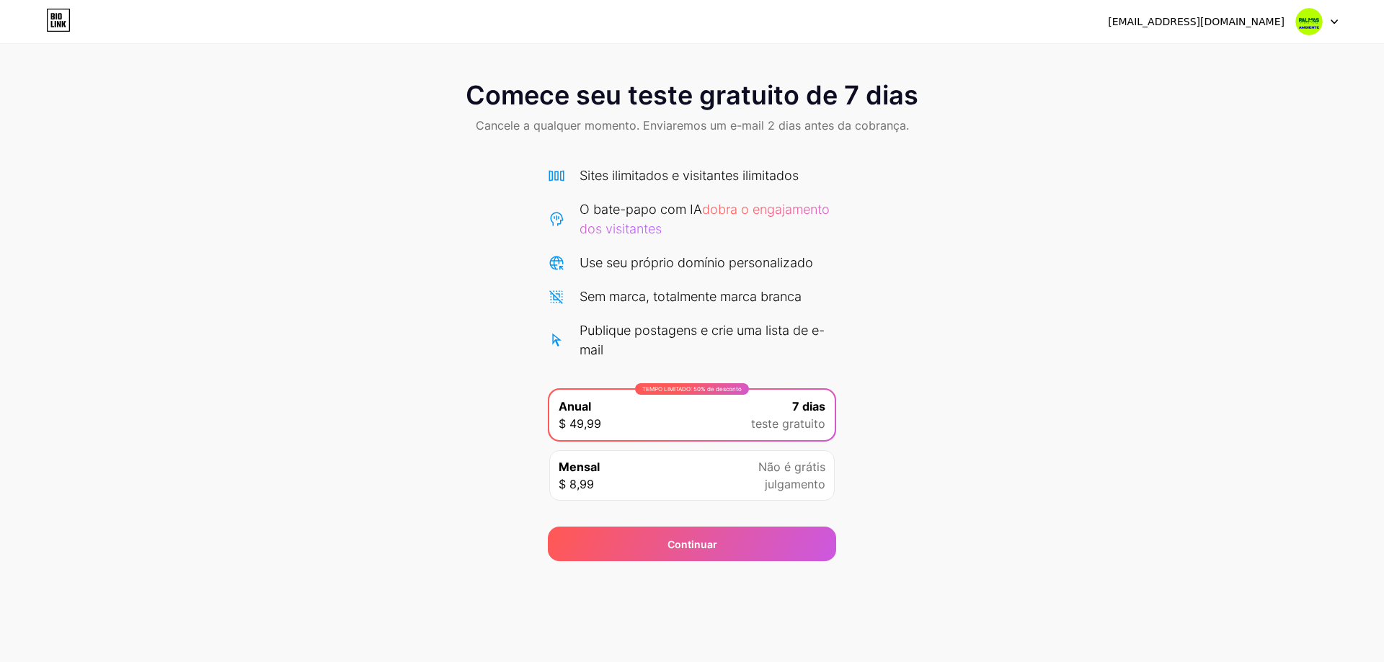
click at [711, 493] on div "Mensal $ 8,99 Não é grátis julgamento" at bounding box center [691, 475] width 285 height 50
click at [732, 415] on div "TEMPO LIMITADO: 50% de desconto Anual $ 49,99 7 dias teste gratuito" at bounding box center [691, 415] width 285 height 50
click at [755, 533] on div "Continuar" at bounding box center [692, 544] width 288 height 35
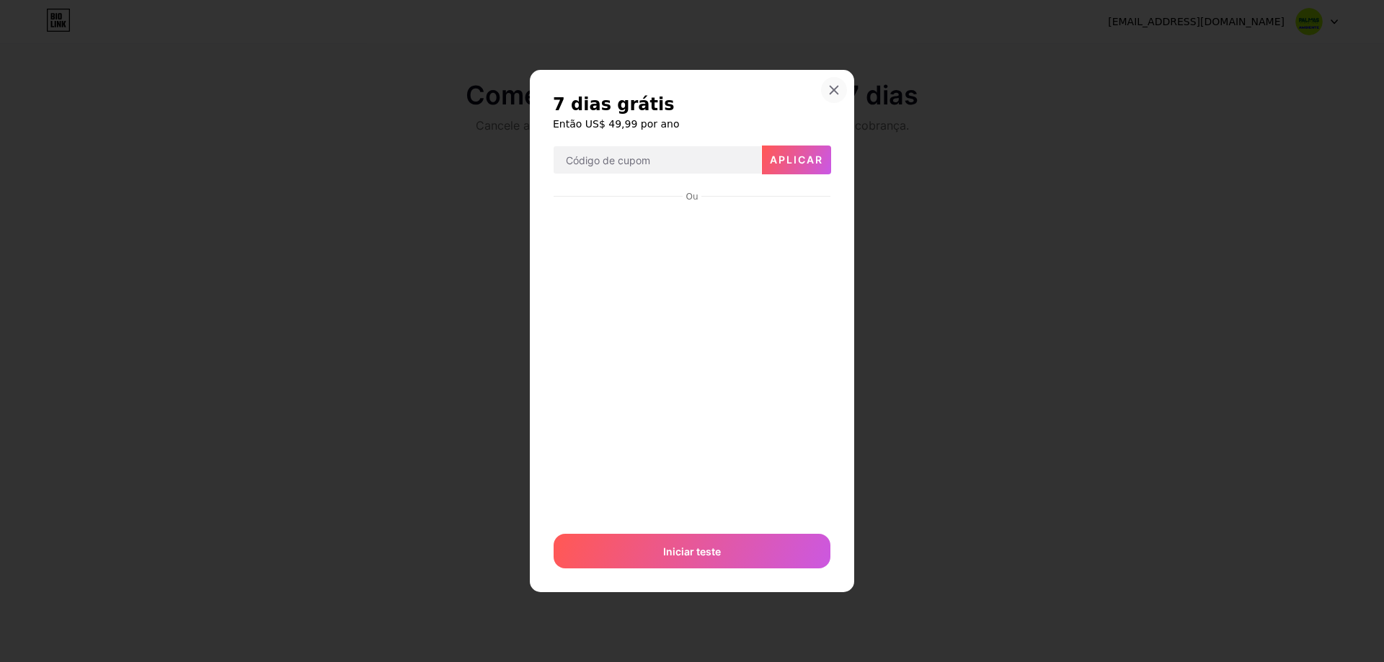
click at [832, 76] on div "7 dias grátis Então US$ 49,99 por ano Aplicar Ou Iniciar teste" at bounding box center [692, 331] width 324 height 523
click at [832, 93] on icon at bounding box center [834, 90] width 8 height 8
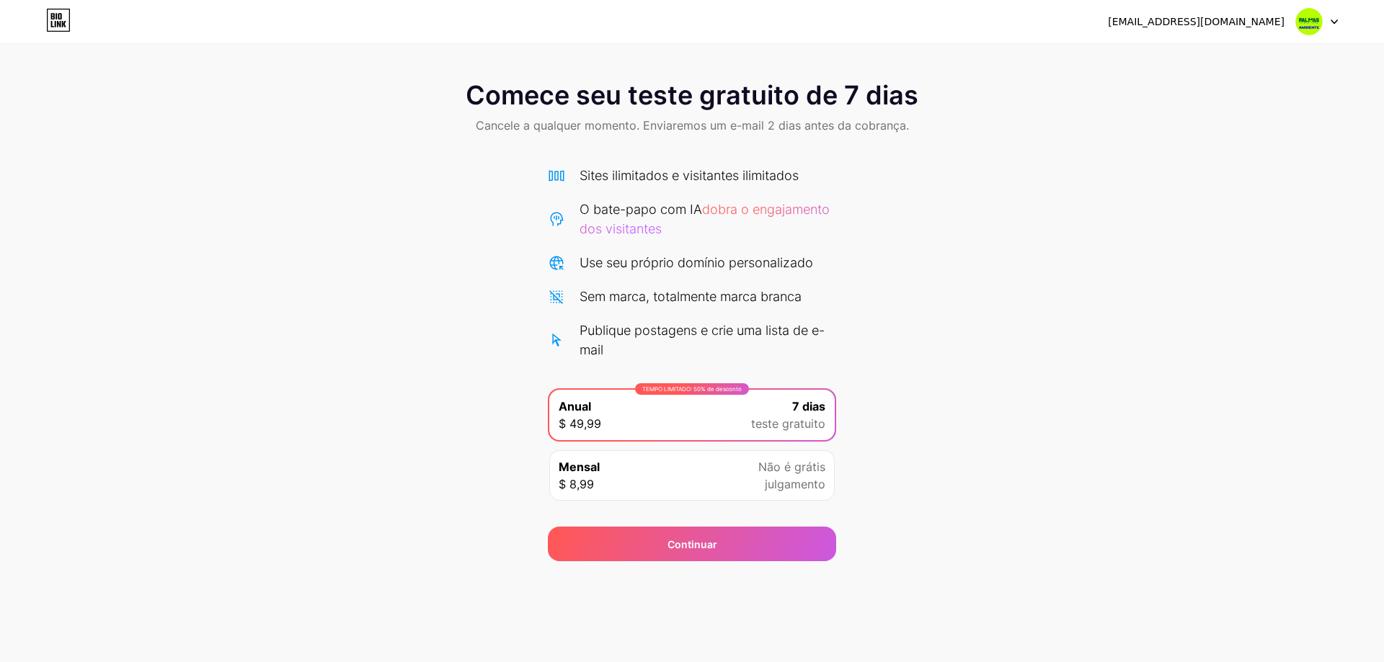
click at [72, 19] on div "[EMAIL_ADDRESS][DOMAIN_NAME] Sair" at bounding box center [692, 22] width 1384 height 26
click at [65, 19] on icon at bounding box center [58, 20] width 25 height 23
click at [1313, 9] on img at bounding box center [1308, 21] width 27 height 27
click at [1215, 16] on font "[EMAIL_ADDRESS][DOMAIN_NAME]" at bounding box center [1196, 22] width 177 height 12
click at [920, 373] on div "Comece seu teste gratuito de 7 dias Cancele a qualquer momento. Enviaremos um e…" at bounding box center [692, 313] width 1384 height 495
